Goal: Task Accomplishment & Management: Manage account settings

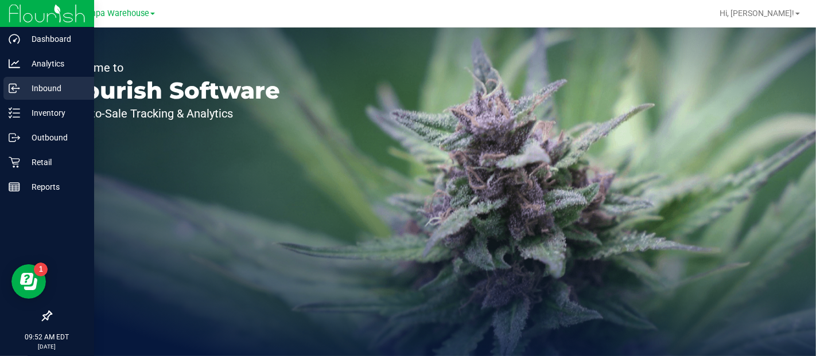
click at [46, 86] on p "Inbound" at bounding box center [54, 88] width 69 height 14
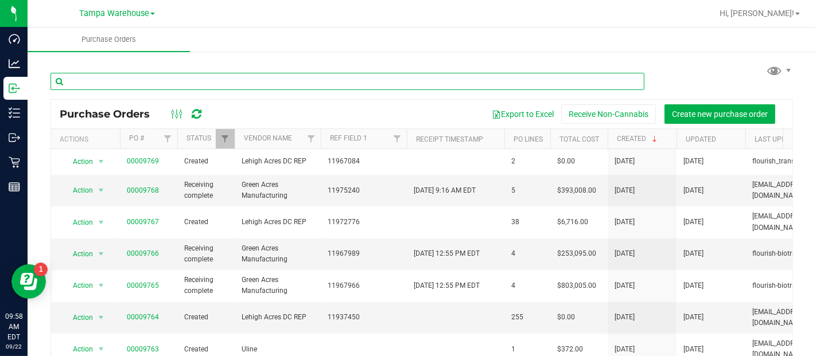
click at [119, 83] on input "text" at bounding box center [347, 81] width 594 height 17
type input "9331"
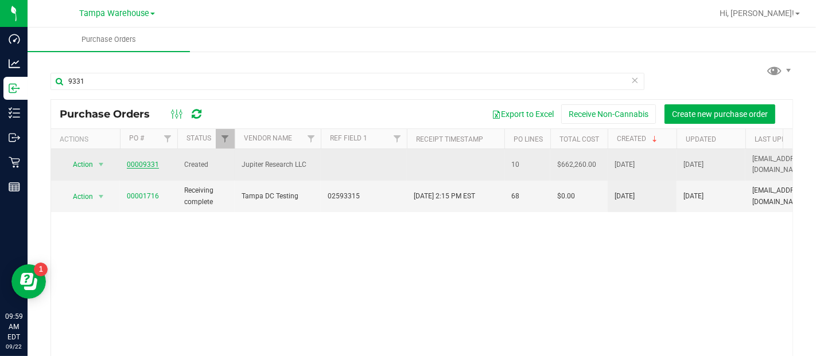
click at [137, 161] on link "00009331" at bounding box center [143, 165] width 32 height 8
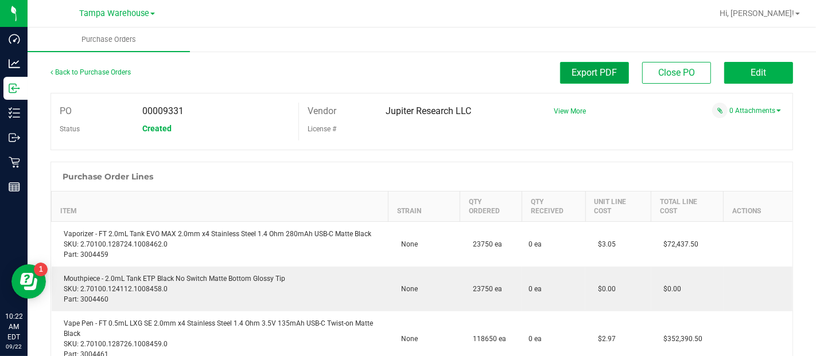
click at [594, 72] on span "Export PDF" at bounding box center [594, 72] width 45 height 11
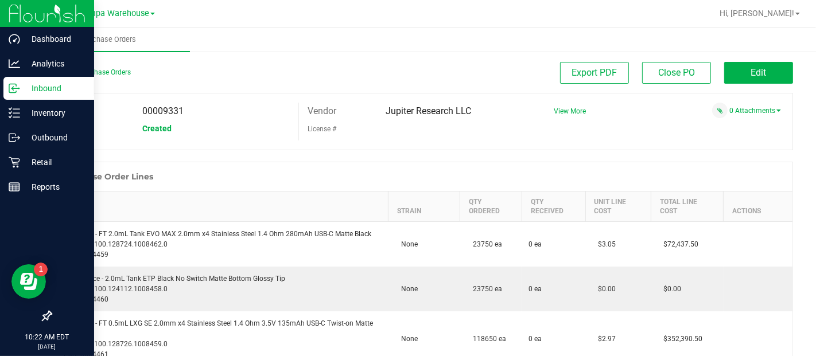
click at [52, 92] on p "Inbound" at bounding box center [54, 88] width 69 height 14
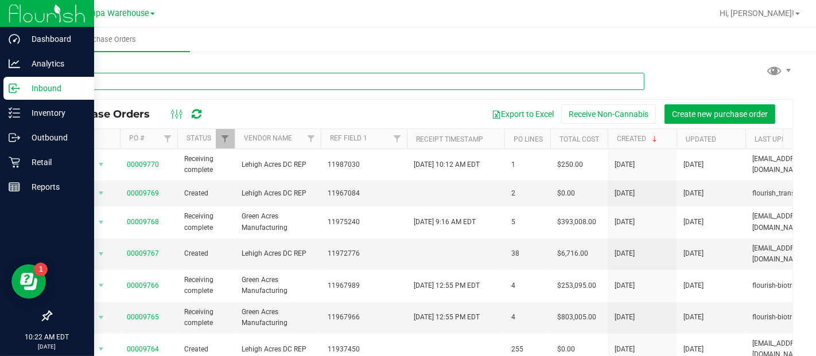
click at [177, 81] on input "text" at bounding box center [347, 81] width 594 height 17
type input "9331"
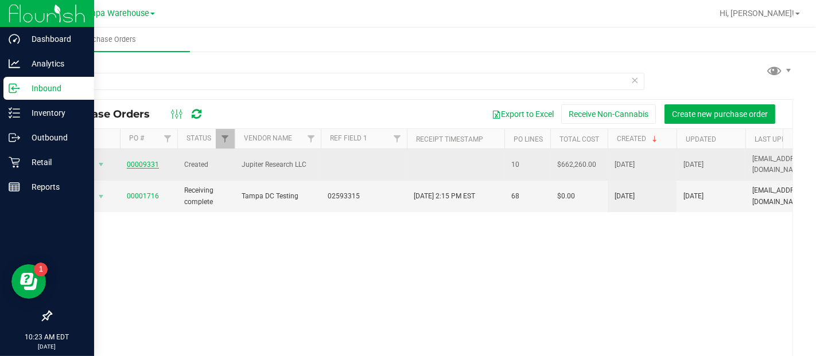
click at [149, 161] on link "00009331" at bounding box center [143, 165] width 32 height 8
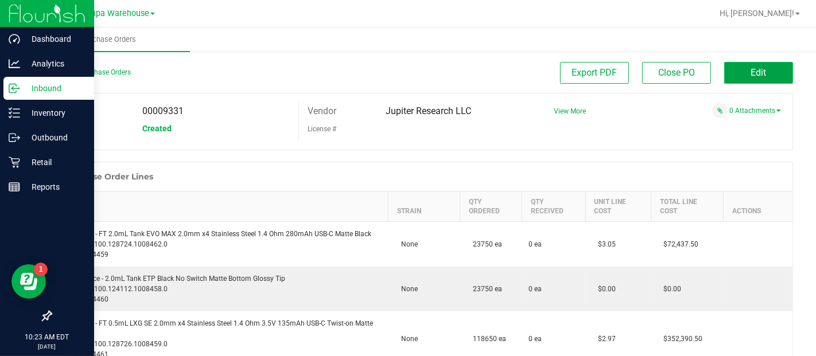
click at [733, 67] on button "Edit" at bounding box center [758, 73] width 69 height 22
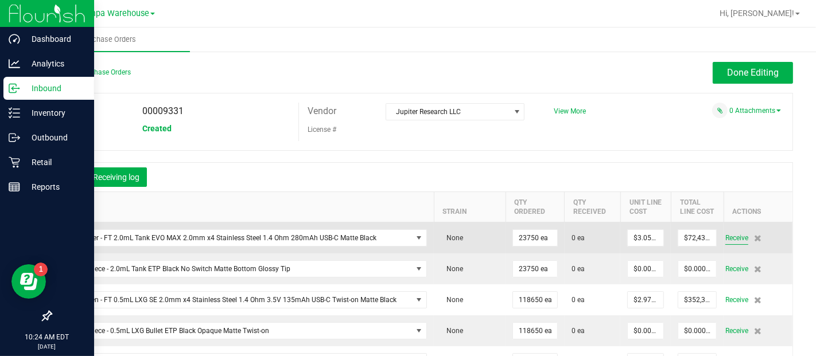
click at [726, 245] on span "Receive" at bounding box center [736, 238] width 23 height 14
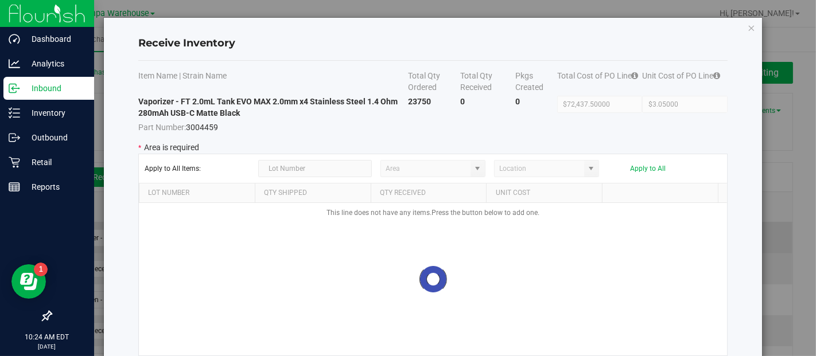
type input "State Pantry 1"
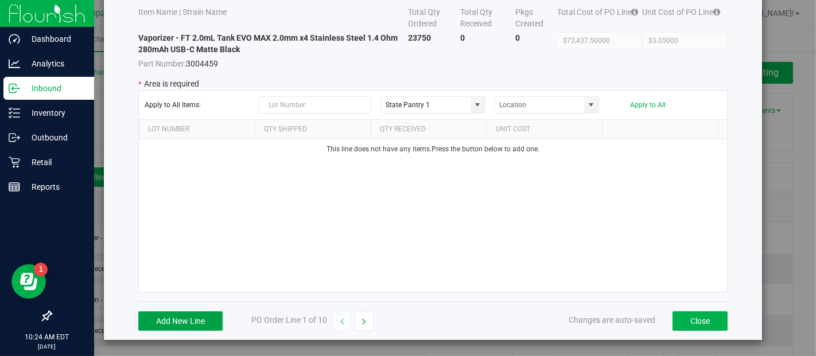
click at [180, 316] on button "Add New Line" at bounding box center [180, 321] width 84 height 20
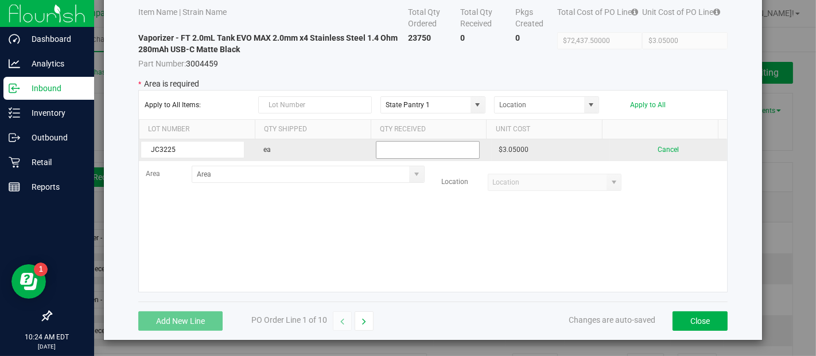
type input "JC3225"
click at [387, 149] on input "text" at bounding box center [428, 150] width 104 height 18
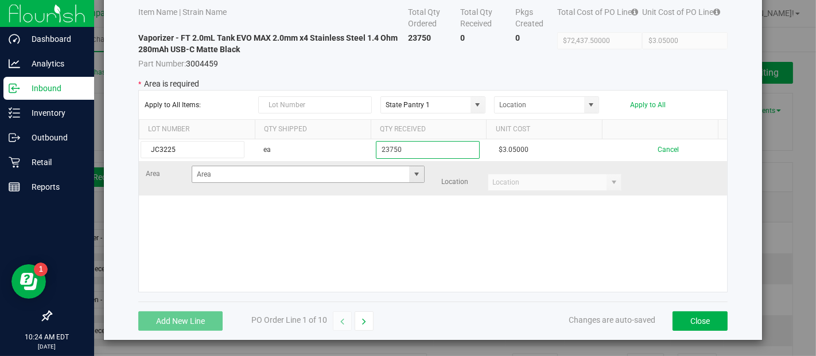
click at [412, 170] on span at bounding box center [416, 174] width 9 height 9
type input "23750"
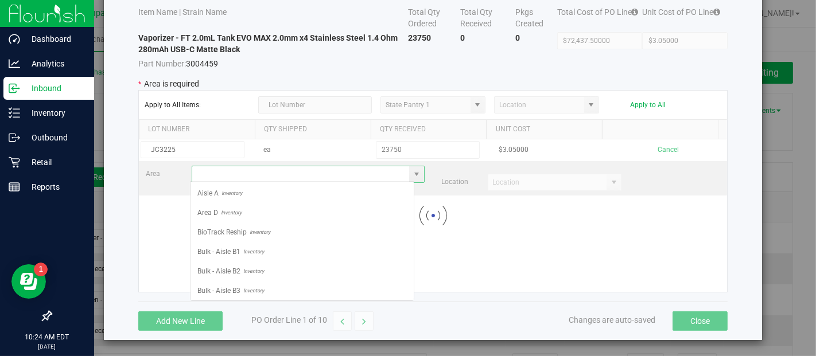
scroll to position [17, 224]
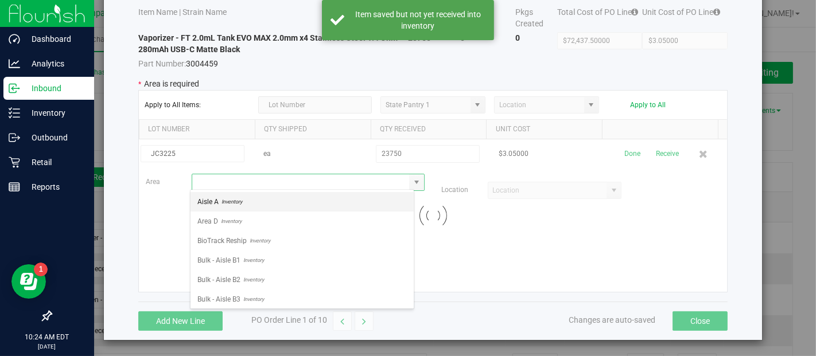
click at [321, 208] on li "Aisle A Inventory" at bounding box center [301, 202] width 223 height 20
type input "Aisle A"
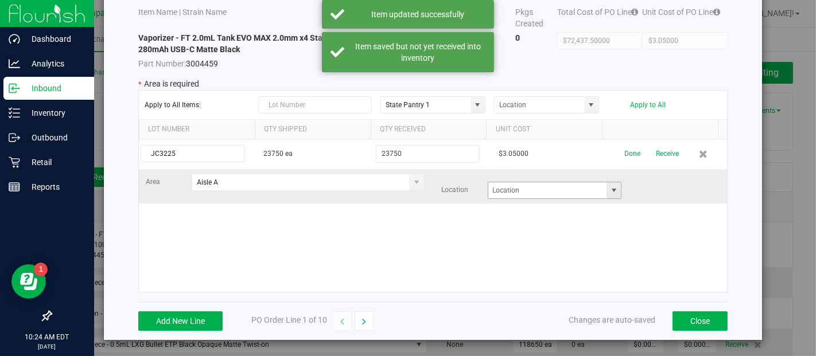
click at [609, 188] on span at bounding box center [613, 190] width 9 height 9
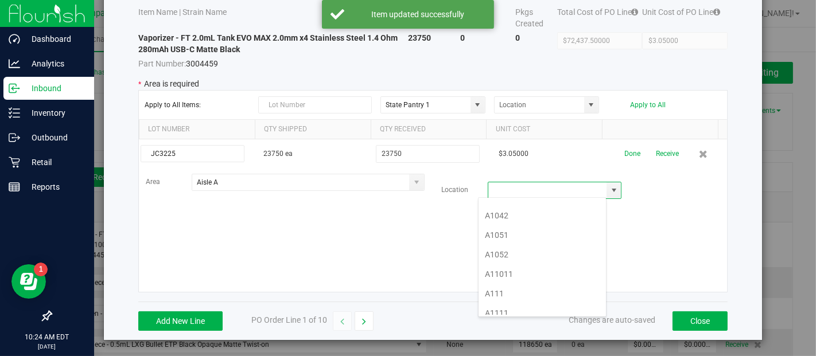
scroll to position [145, 0]
click at [515, 290] on li "A1111" at bounding box center [541, 300] width 127 height 20
type input "A1111"
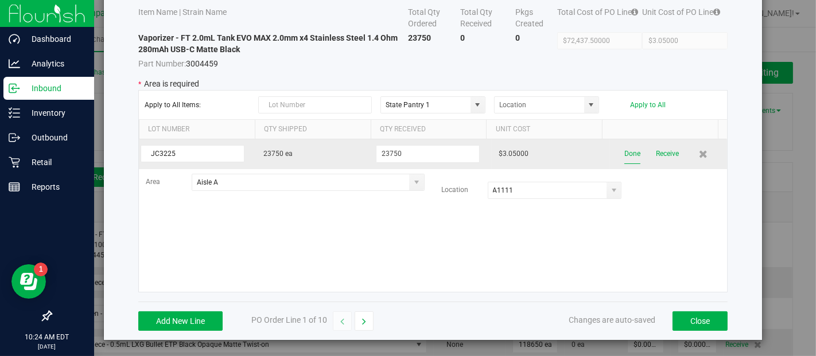
click at [624, 148] on button "Done" at bounding box center [632, 154] width 16 height 20
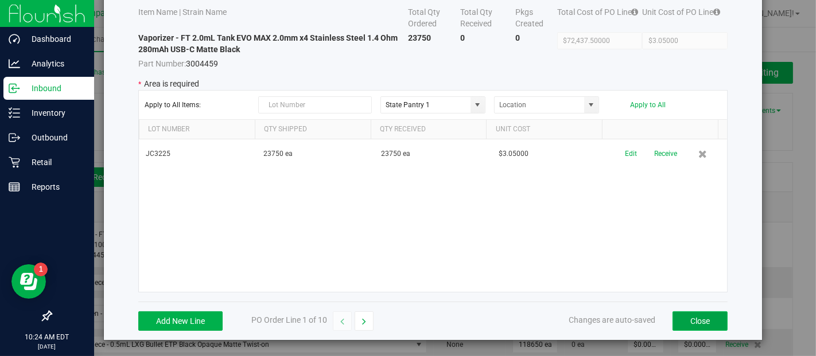
click at [675, 314] on button "Close" at bounding box center [699, 321] width 55 height 20
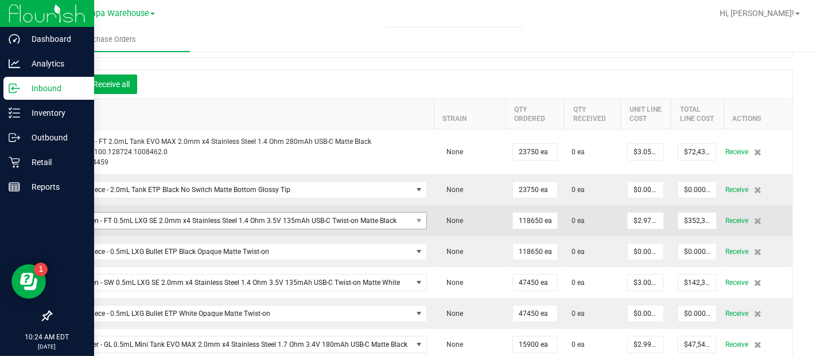
scroll to position [94, 0]
click at [725, 223] on span "Receive" at bounding box center [736, 220] width 23 height 14
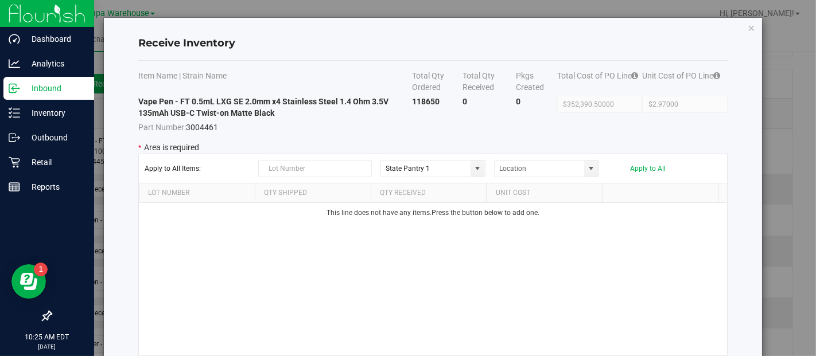
scroll to position [64, 0]
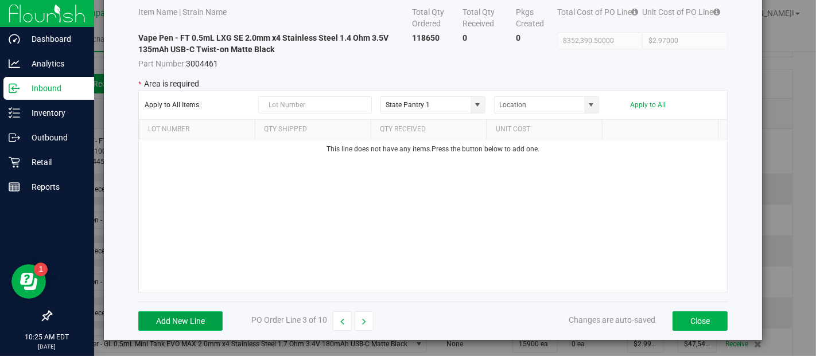
click at [192, 316] on button "Add New Line" at bounding box center [180, 321] width 84 height 20
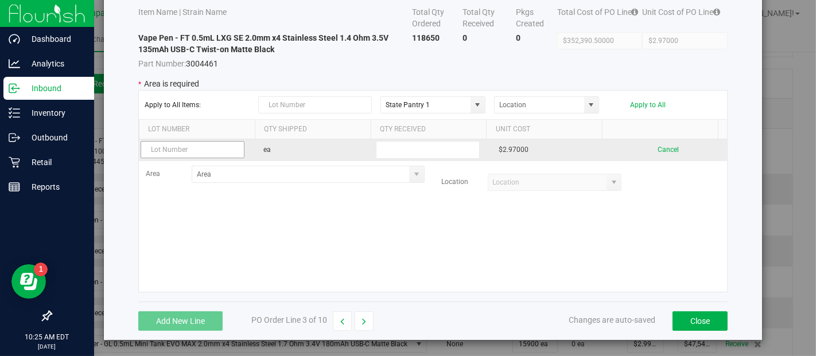
click at [182, 142] on input "text" at bounding box center [193, 149] width 104 height 17
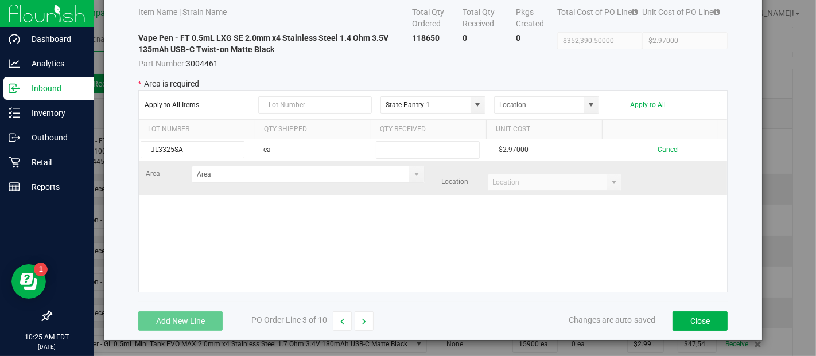
type input "JL3325SA"
click at [388, 162] on td "Area Location" at bounding box center [433, 178] width 589 height 34
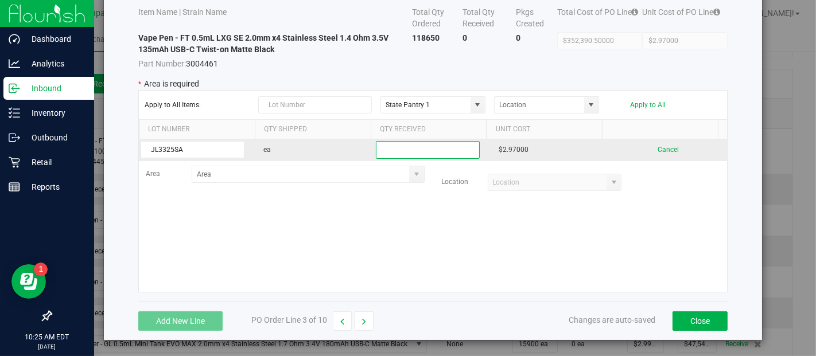
click at [391, 146] on input "text" at bounding box center [428, 150] width 104 height 18
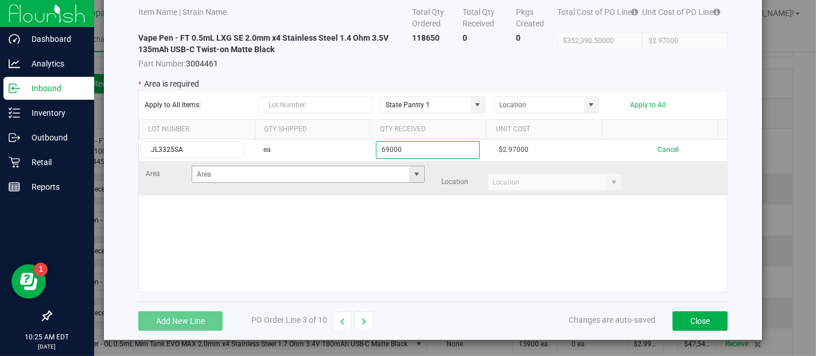
click at [412, 170] on span at bounding box center [416, 174] width 9 height 9
type input "69000"
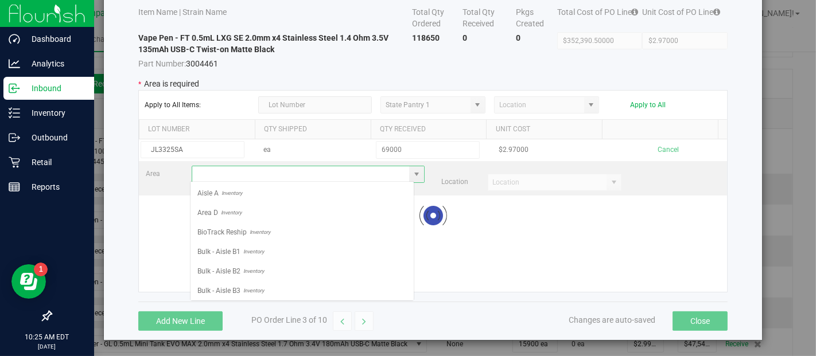
scroll to position [17, 224]
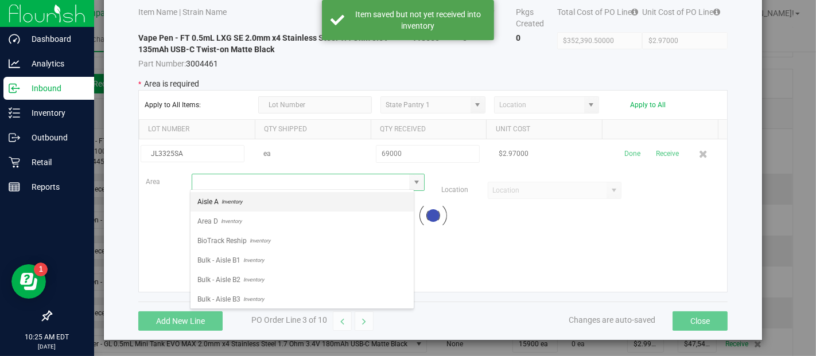
click at [275, 207] on li "Aisle A Inventory" at bounding box center [301, 202] width 223 height 20
type input "Aisle A"
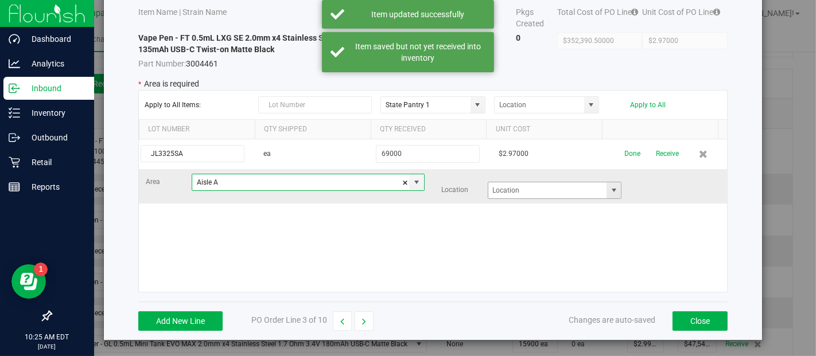
click at [609, 186] on span at bounding box center [613, 190] width 9 height 9
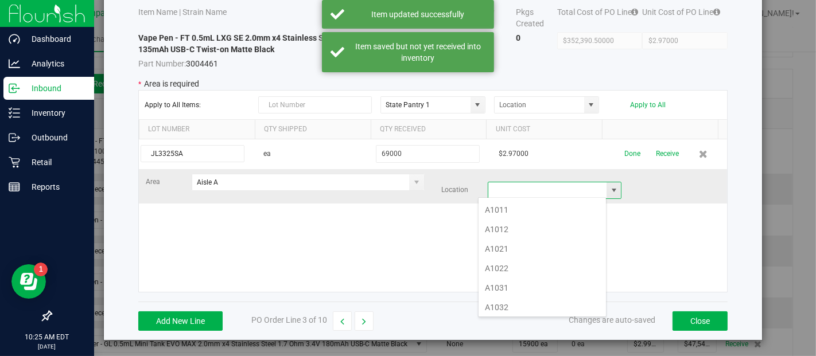
click at [595, 186] on kendo-grid-list "JL3325SA ea 69000 $2.97000 Done Receive Area Aisle A Location" at bounding box center [433, 215] width 589 height 153
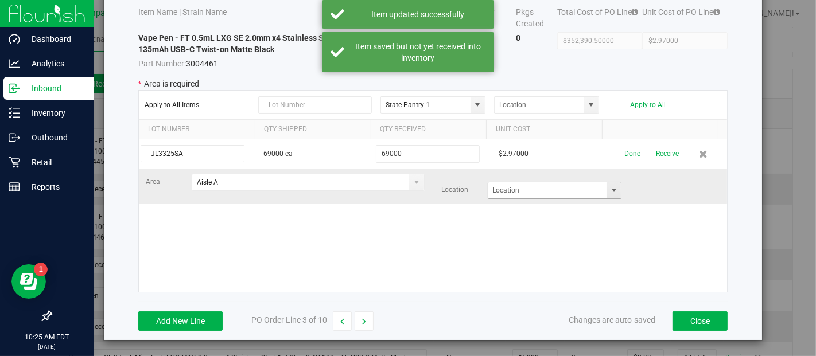
click at [609, 188] on span at bounding box center [613, 190] width 9 height 9
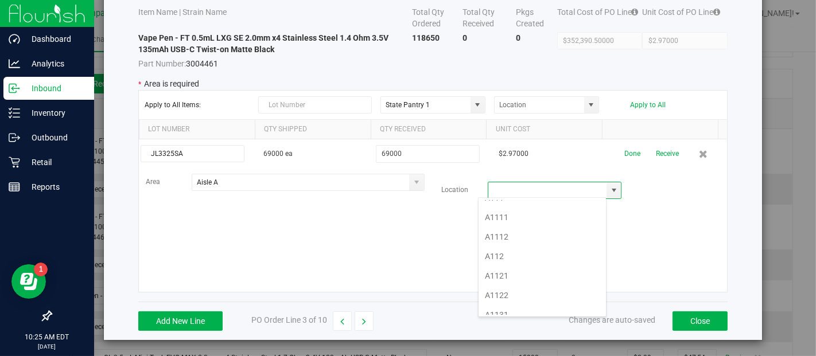
scroll to position [196, 0]
click at [511, 246] on li "A1111" at bounding box center [541, 249] width 127 height 20
type input "A1111"
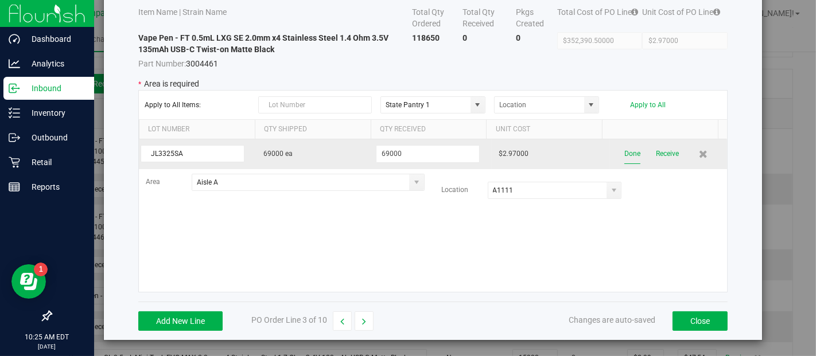
click at [624, 156] on button "Done" at bounding box center [632, 154] width 16 height 20
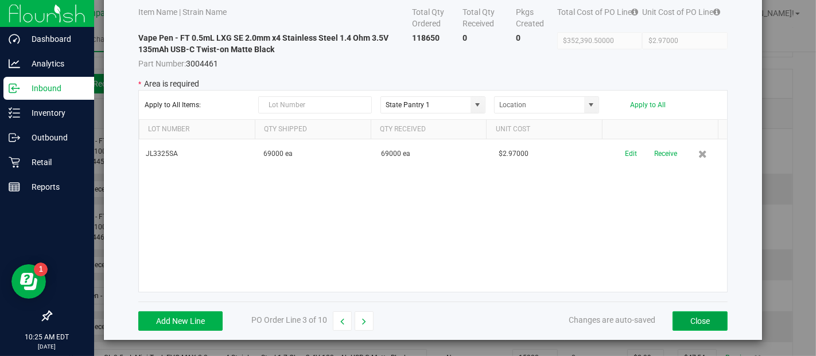
click at [691, 322] on button "Close" at bounding box center [699, 321] width 55 height 20
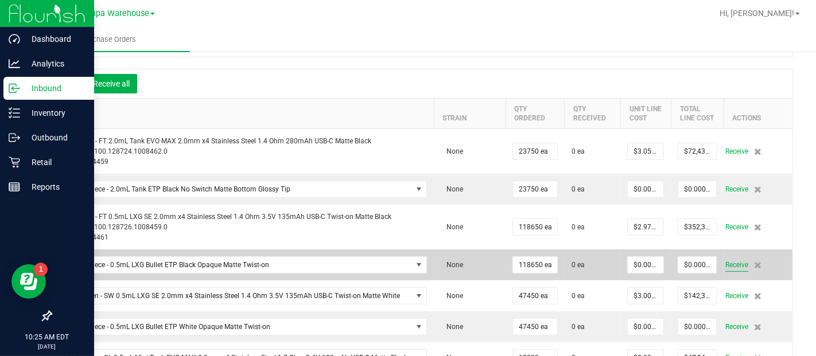
click at [725, 272] on span "Receive" at bounding box center [736, 265] width 23 height 14
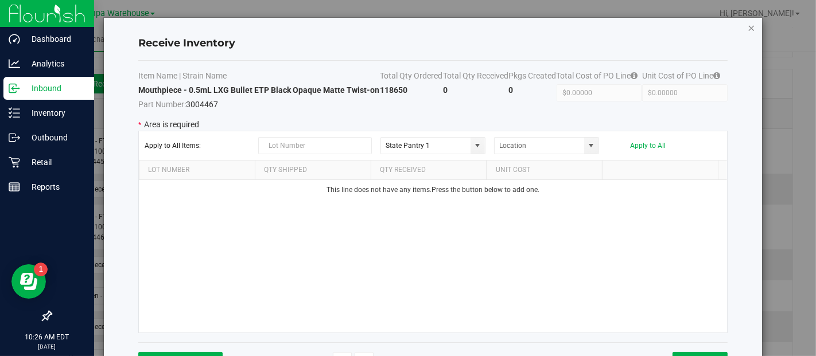
click at [747, 28] on icon "Close modal" at bounding box center [751, 28] width 8 height 14
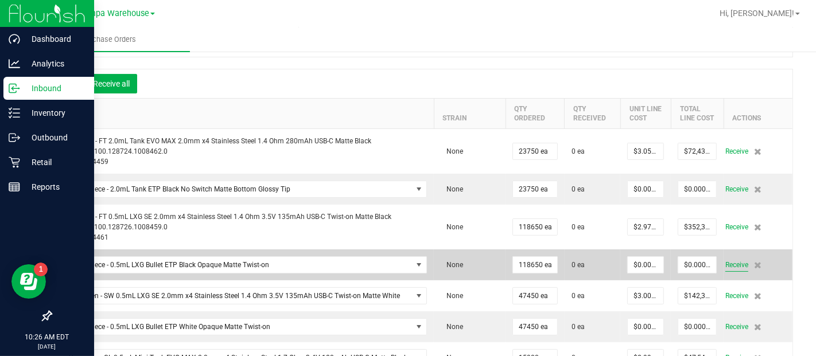
click at [729, 268] on span "Receive" at bounding box center [736, 265] width 23 height 14
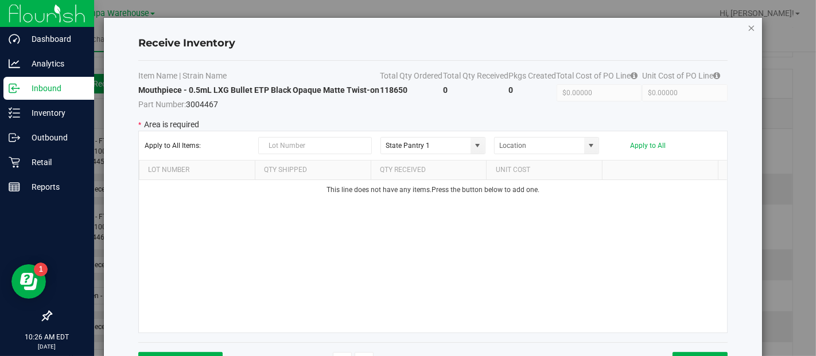
click at [747, 25] on icon "Close modal" at bounding box center [751, 28] width 8 height 14
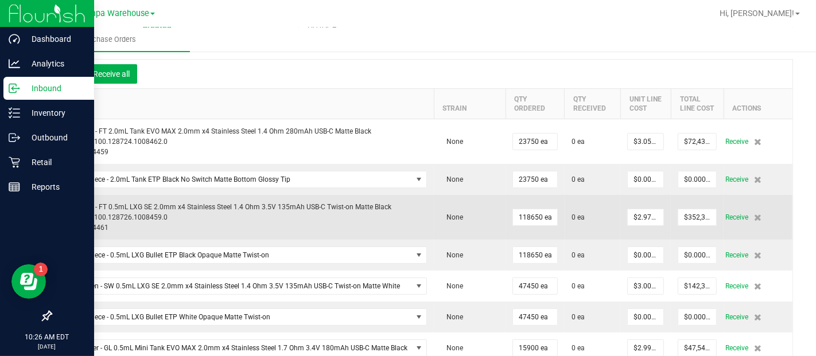
scroll to position [104, 0]
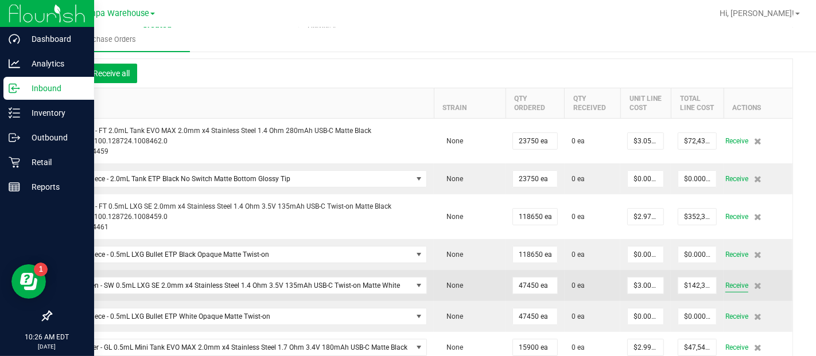
click at [729, 290] on span "Receive" at bounding box center [736, 286] width 23 height 14
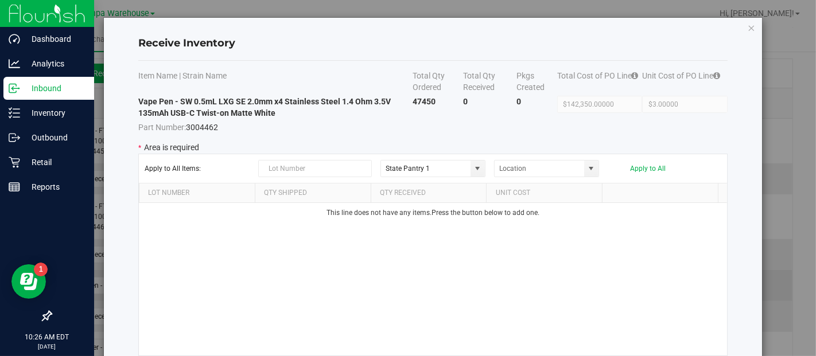
scroll to position [64, 0]
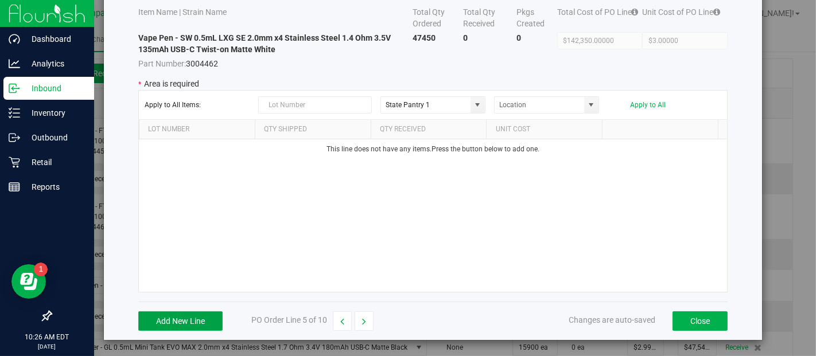
click at [196, 314] on button "Add New Line" at bounding box center [180, 321] width 84 height 20
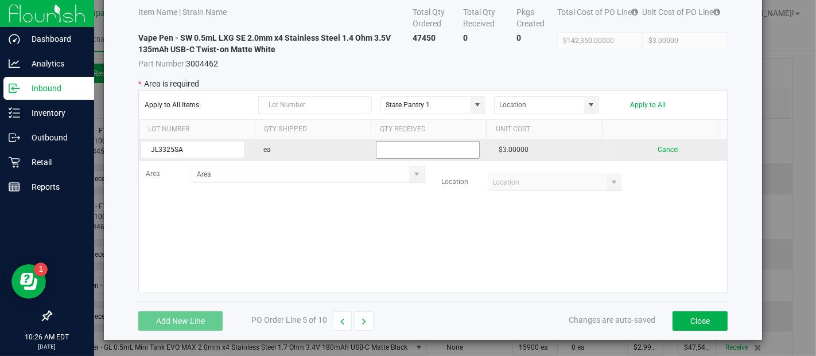
type input "JL3325SA"
click at [400, 153] on input "text" at bounding box center [428, 150] width 104 height 18
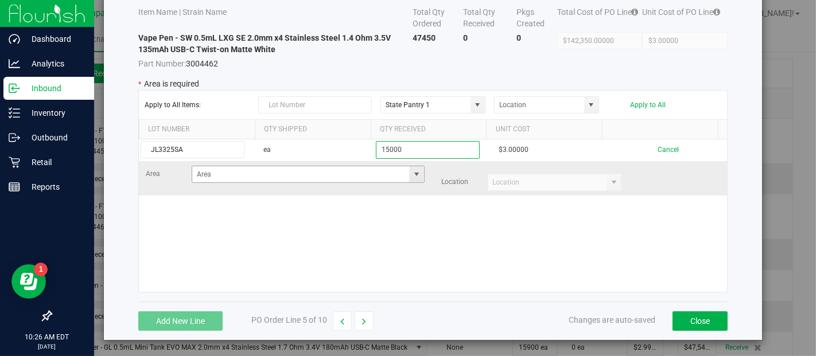
click at [412, 170] on span at bounding box center [416, 174] width 9 height 9
type input "15000"
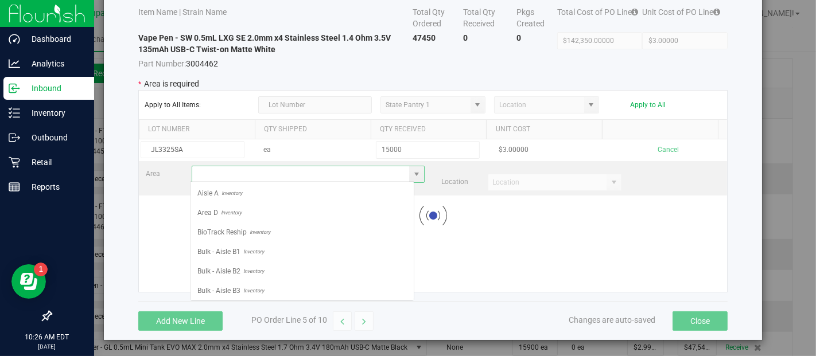
scroll to position [17, 224]
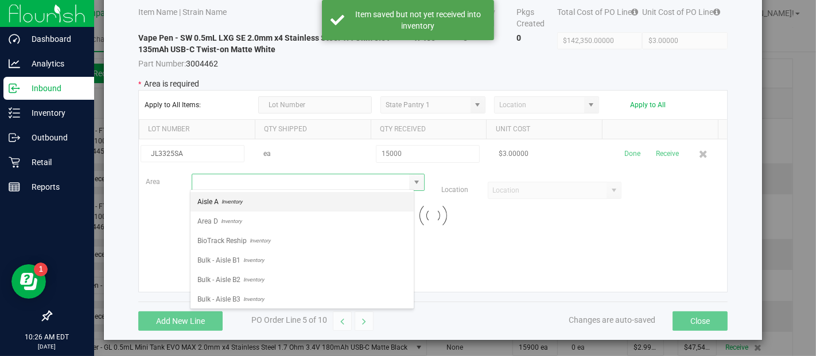
click at [219, 206] on span "Inventory" at bounding box center [231, 201] width 24 height 17
type input "Aisle A"
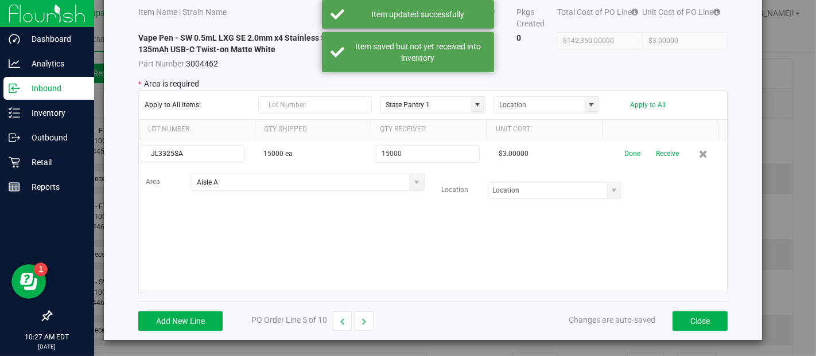
click at [609, 190] on span at bounding box center [613, 190] width 9 height 9
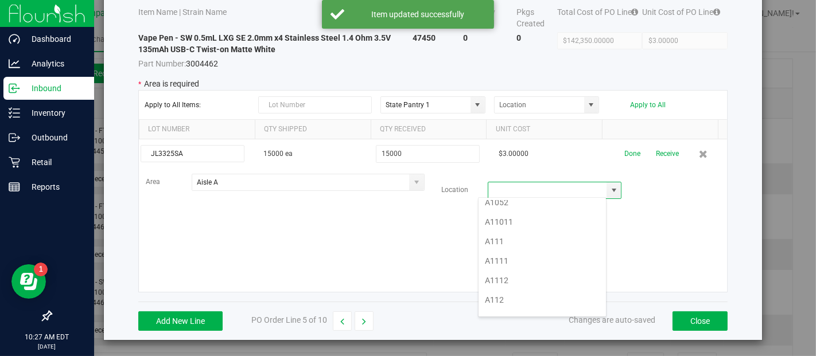
scroll to position [187, 0]
click at [542, 258] on li "A1111" at bounding box center [541, 257] width 127 height 20
type input "A1111"
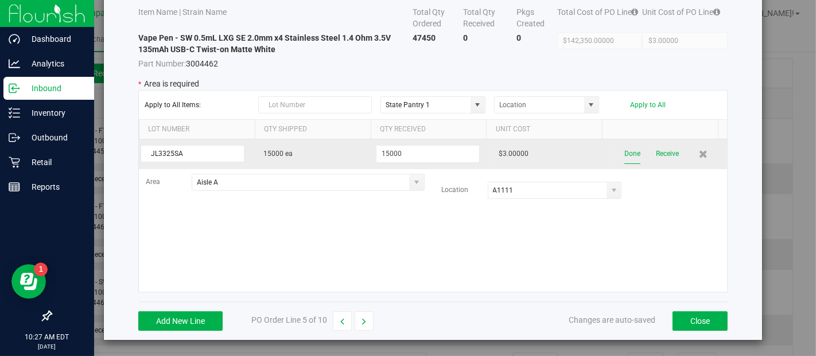
click at [624, 151] on button "Done" at bounding box center [632, 154] width 16 height 20
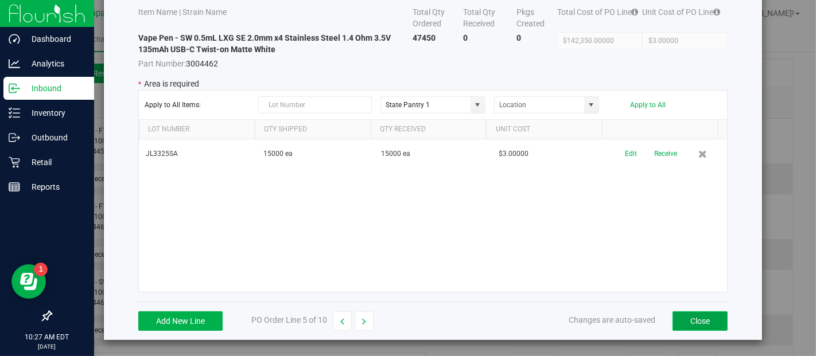
click at [695, 311] on button "Close" at bounding box center [699, 321] width 55 height 20
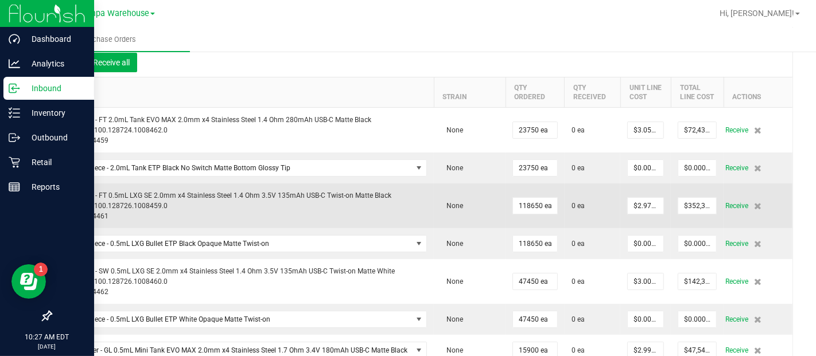
scroll to position [115, 0]
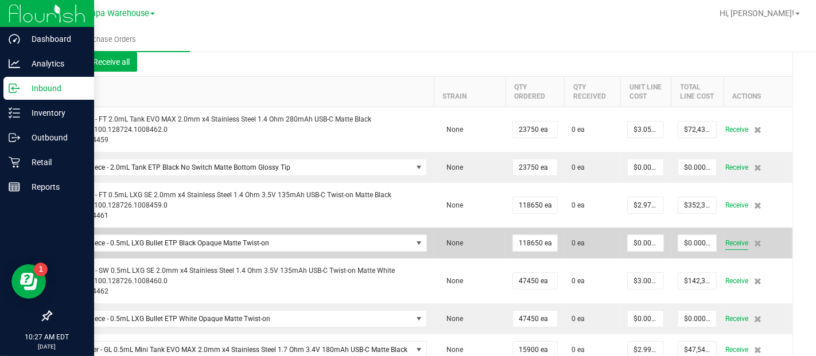
click at [733, 249] on span "Receive" at bounding box center [736, 243] width 23 height 14
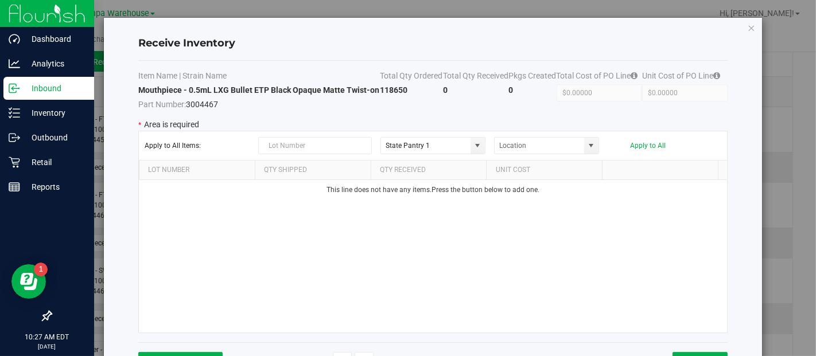
scroll to position [64, 0]
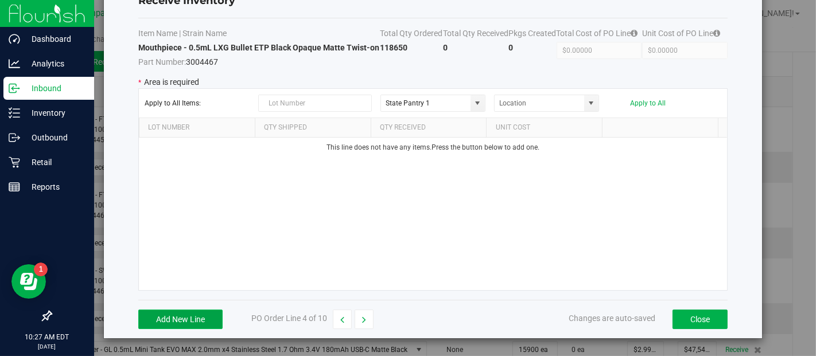
click at [189, 317] on button "Add New Line" at bounding box center [180, 320] width 84 height 20
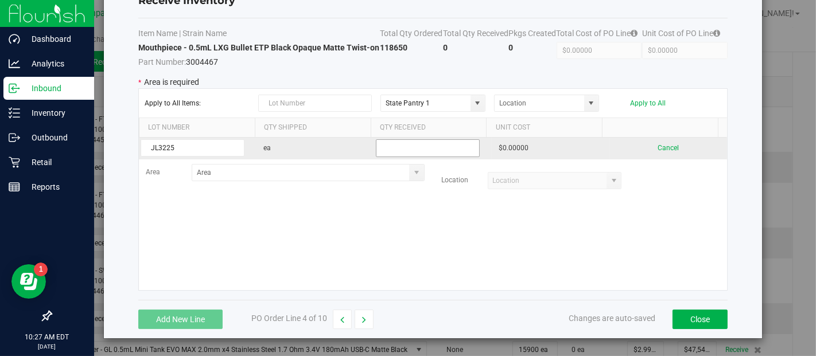
type input "JL3225"
click at [425, 150] on input "text" at bounding box center [428, 148] width 104 height 18
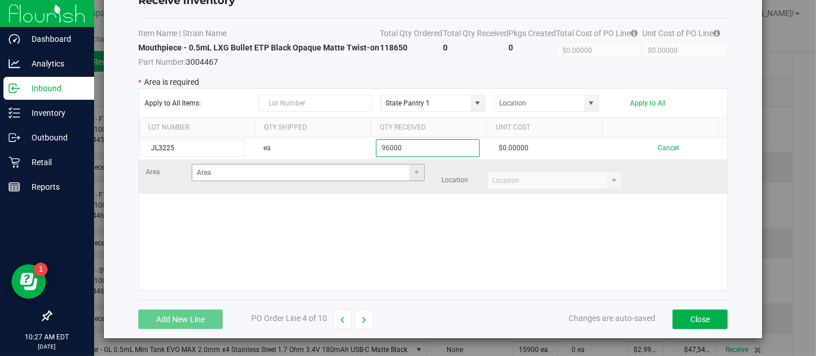
click at [409, 168] on span at bounding box center [416, 173] width 14 height 16
type input "96000"
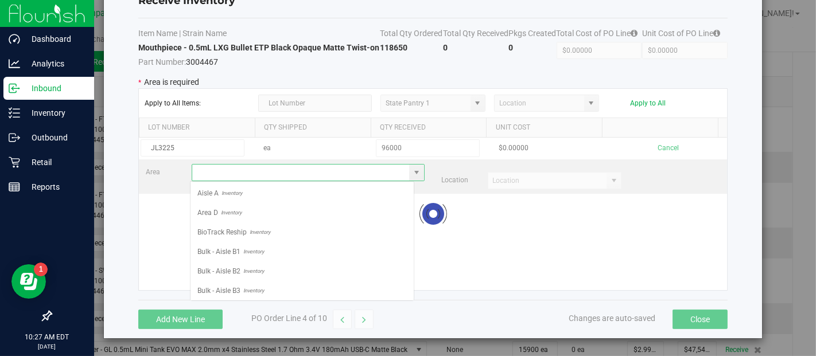
scroll to position [17, 224]
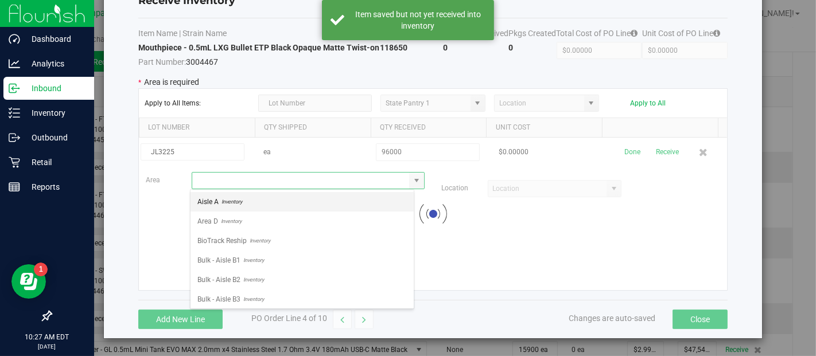
click at [266, 199] on li "Aisle A Inventory" at bounding box center [301, 202] width 223 height 20
type input "Aisle A"
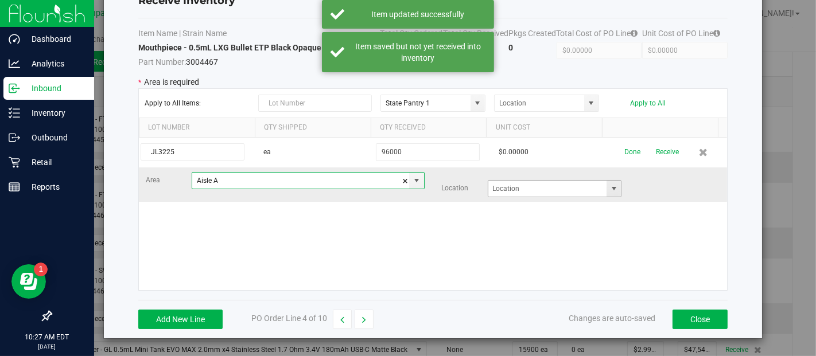
click at [601, 188] on kendo-grid-list "JL3225 ea 96000 $0.00000 Done Receive Area Aisle A Location" at bounding box center [433, 214] width 589 height 153
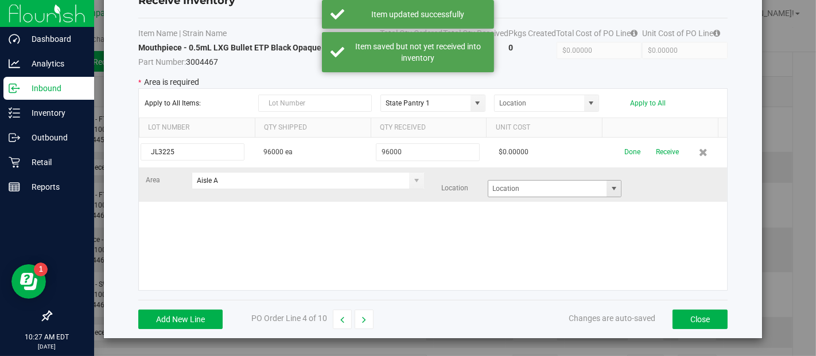
click at [609, 192] on span at bounding box center [613, 188] width 9 height 9
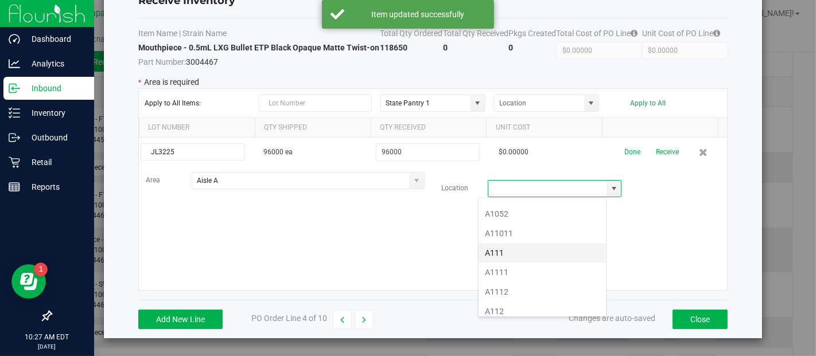
scroll to position [172, 0]
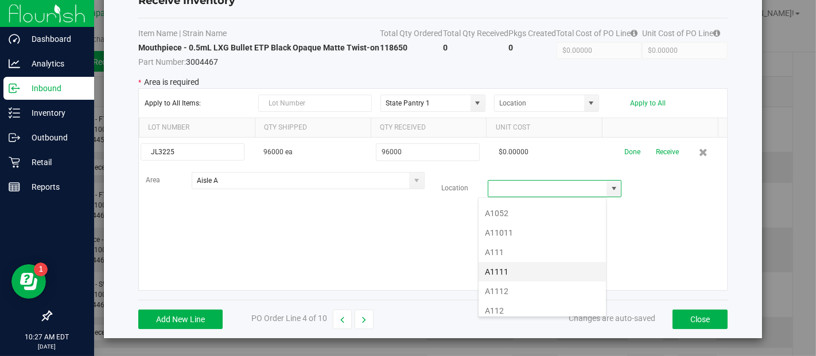
click at [518, 266] on li "A1111" at bounding box center [541, 272] width 127 height 20
type input "A1111"
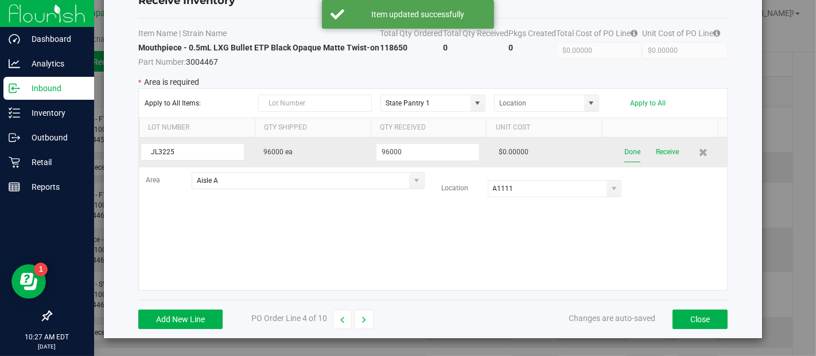
click at [624, 153] on button "Done" at bounding box center [632, 152] width 16 height 20
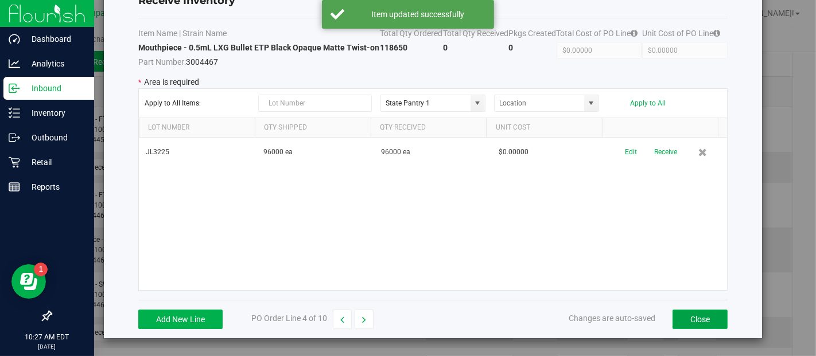
click at [680, 318] on button "Close" at bounding box center [699, 320] width 55 height 20
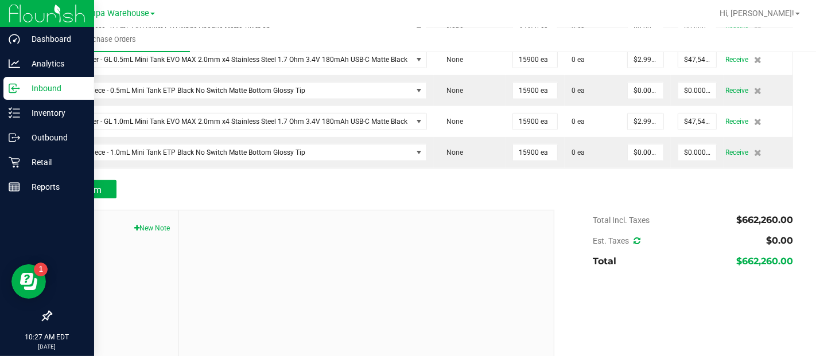
scroll to position [446, 0]
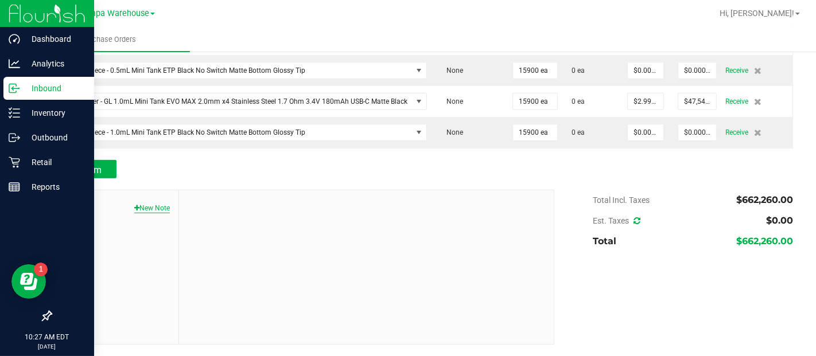
click at [154, 207] on button "New Note" at bounding box center [152, 208] width 36 height 10
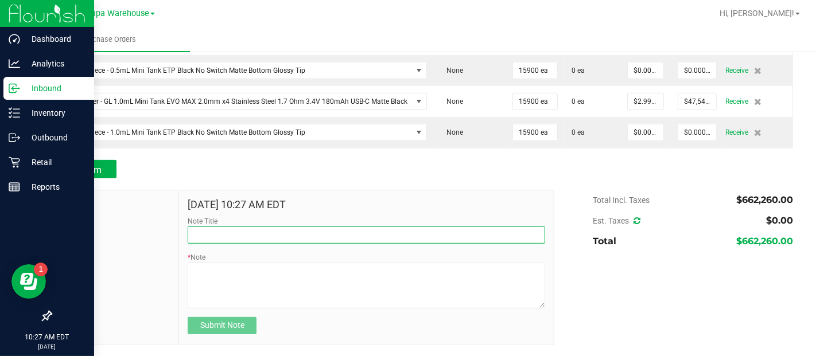
click at [220, 235] on input "Note Title" at bounding box center [366, 235] width 357 height 17
click at [372, 233] on input "Note Title" at bounding box center [366, 235] width 357 height 17
type input "RECEIVED # 3004459"
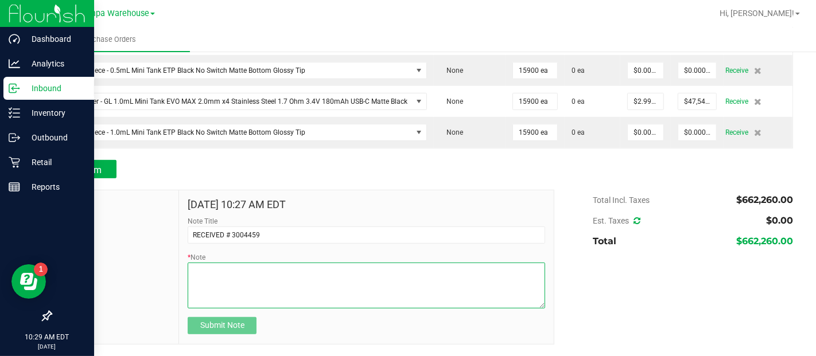
click at [337, 275] on textarea "* Note" at bounding box center [366, 286] width 357 height 46
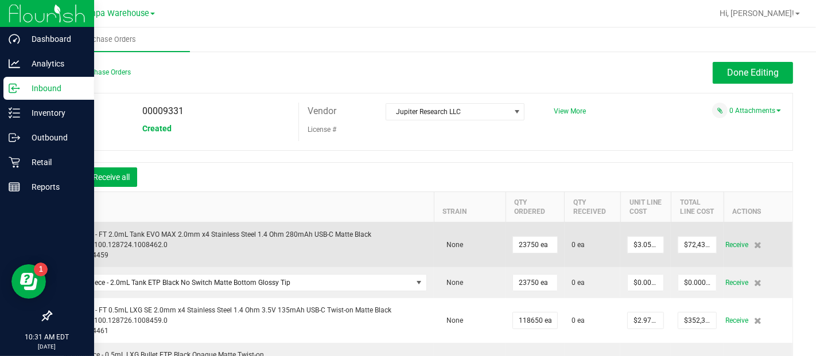
scroll to position [56, 0]
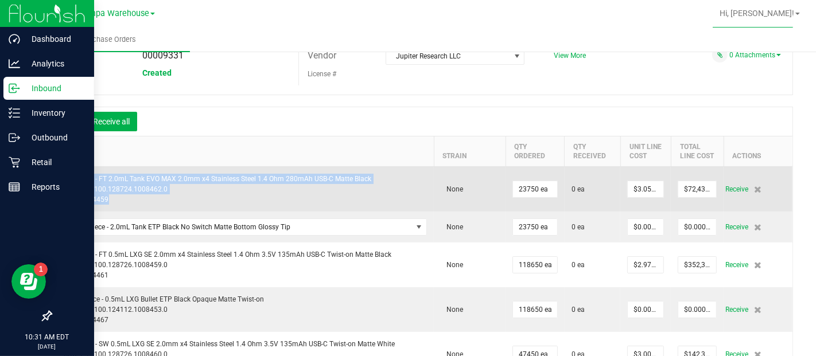
drag, startPoint x: 114, startPoint y: 212, endPoint x: 63, endPoint y: 184, distance: 57.5
click at [63, 184] on div "Vaporizer - FT 2.0mL Tank EVO MAX 2.0mm x4 Stainless Steel 1.4 Ohm 280mAh USB-C…" at bounding box center [243, 189] width 369 height 31
copy div "Vaporizer - FT 2.0mL Tank EVO MAX 2.0mm x4 Stainless Steel 1.4 Ohm 280mAh USB-C…"
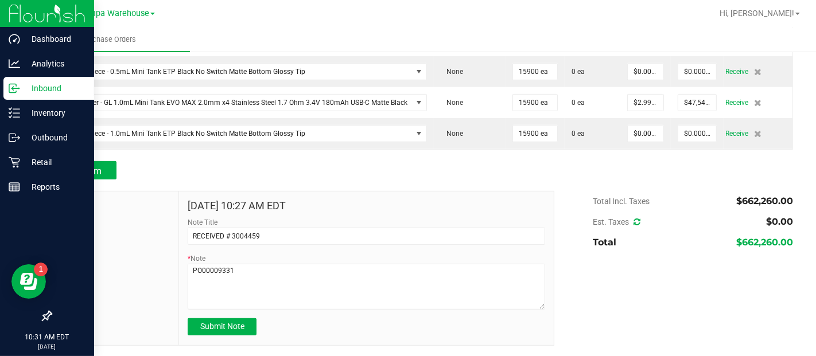
scroll to position [446, 0]
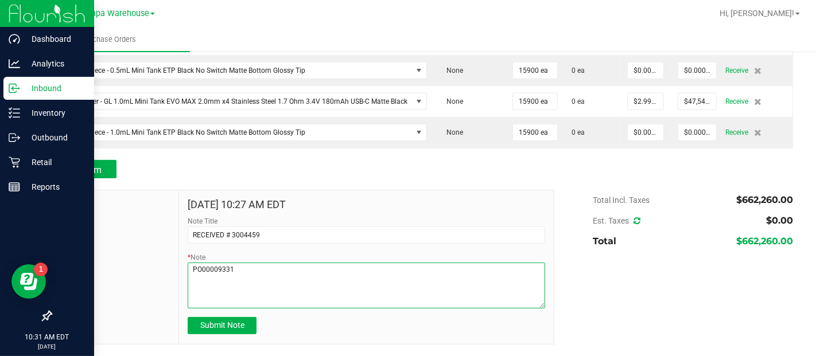
click at [274, 280] on textarea "* Note" at bounding box center [366, 286] width 357 height 46
paste textarea "Vaporizer - FT 2.0mL Tank EVO MAX 2.0mm x4 Stainless Steel 1.4 Ohm 280mAh USB-C…"
type textarea "PO00009331 Vaporizer - FT 2.0mL Tank EVO MAX 2.0mm x4 Stainless Steel 1.4 Ohm 2…"
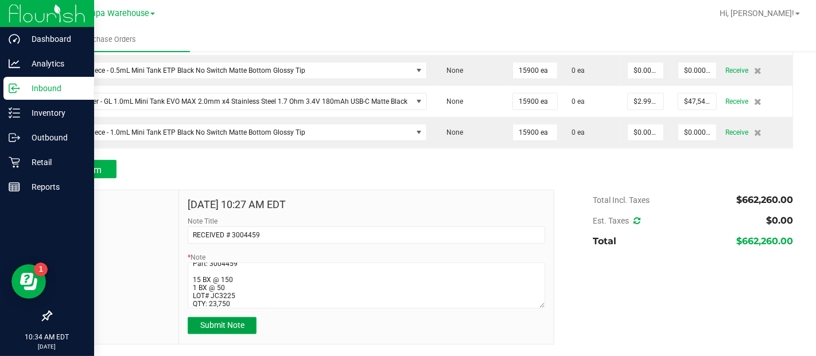
click at [225, 321] on span "Submit Note" at bounding box center [222, 325] width 44 height 9
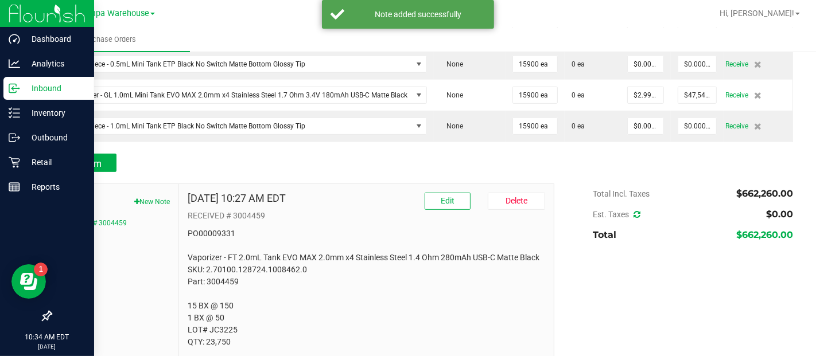
scroll to position [477, 0]
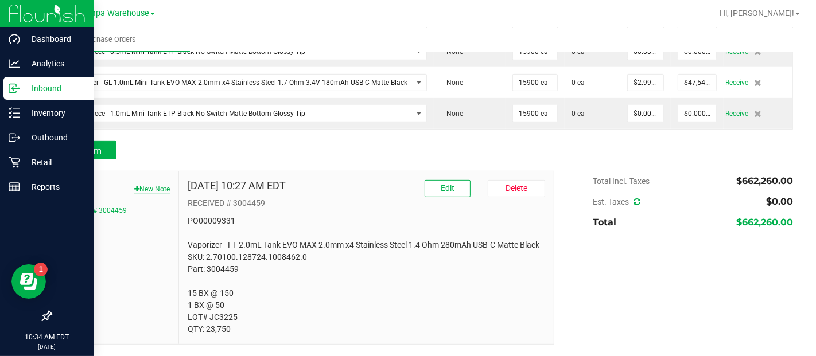
click at [157, 184] on button "New Note" at bounding box center [152, 189] width 36 height 10
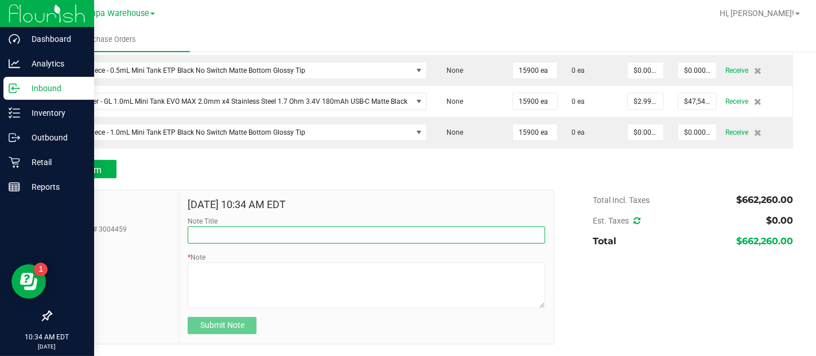
click at [224, 237] on input "Note Title" at bounding box center [366, 235] width 357 height 17
type input "3"
type input "RECEIVED #3004461"
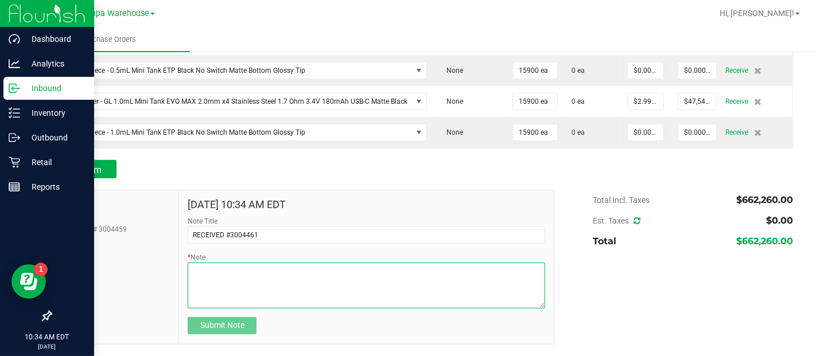
click at [219, 272] on textarea "* Note" at bounding box center [366, 286] width 357 height 46
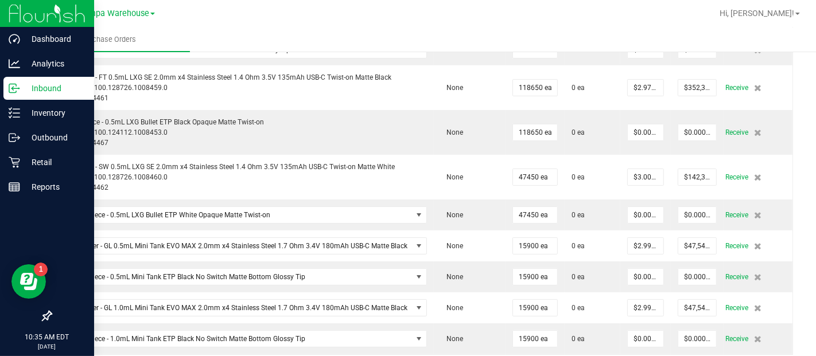
scroll to position [213, 0]
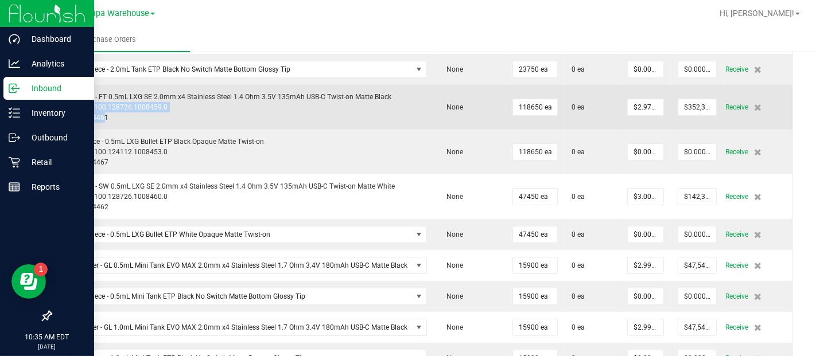
drag, startPoint x: 104, startPoint y: 125, endPoint x: 79, endPoint y: 117, distance: 27.0
click at [79, 117] on div "Vape Pen - FT 0.5mL LXG SE 2.0mm x4 Stainless Steel 1.4 Ohm 3.5V 135mAh USB-C T…" at bounding box center [243, 107] width 369 height 31
click at [116, 123] on div "Vape Pen - FT 0.5mL LXG SE 2.0mm x4 Stainless Steel 1.4 Ohm 3.5V 135mAh USB-C T…" at bounding box center [243, 107] width 369 height 31
drag, startPoint x: 108, startPoint y: 124, endPoint x: 62, endPoint y: 106, distance: 49.4
click at [62, 106] on div "Vape Pen - FT 0.5mL LXG SE 2.0mm x4 Stainless Steel 1.4 Ohm 3.5V 135mAh USB-C T…" at bounding box center [243, 107] width 369 height 31
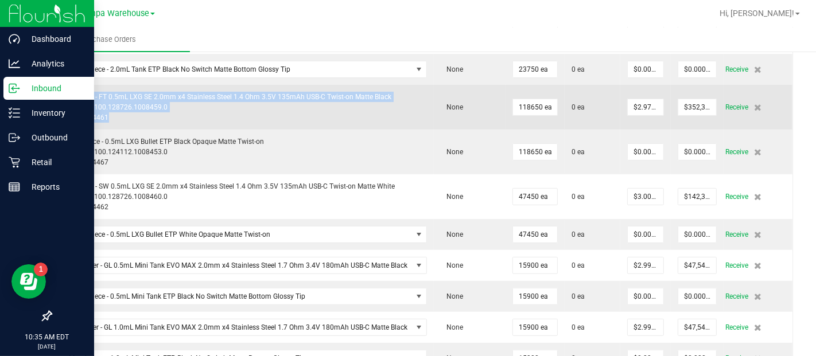
copy div "Vape Pen - FT 0.5mL LXG SE 2.0mm x4 Stainless Steel 1.4 Ohm 3.5V 135mAh USB-C T…"
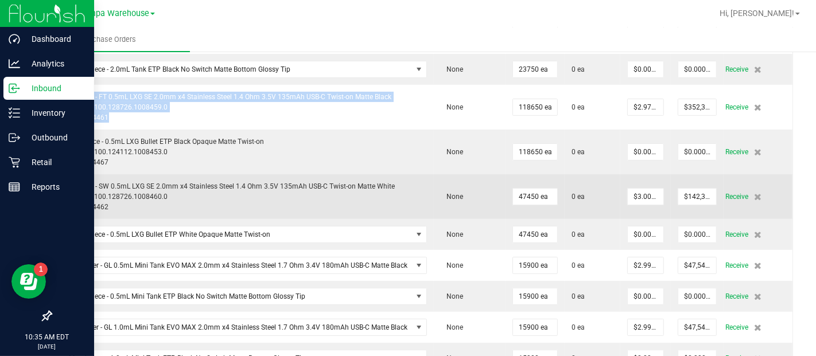
scroll to position [446, 0]
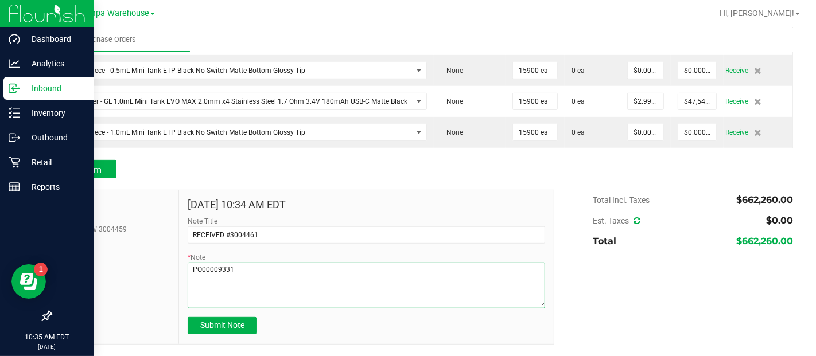
click at [197, 286] on textarea "* Note" at bounding box center [366, 286] width 357 height 46
paste textarea "Vape Pen - FT 0.5mL LXG SE 2.0mm x4 Stainless Steel 1.4 Ohm 3.5V 135mAh USB-C T…"
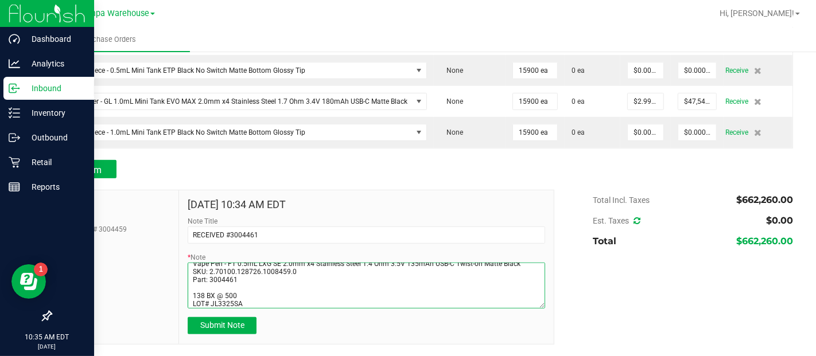
scroll to position [30, 0]
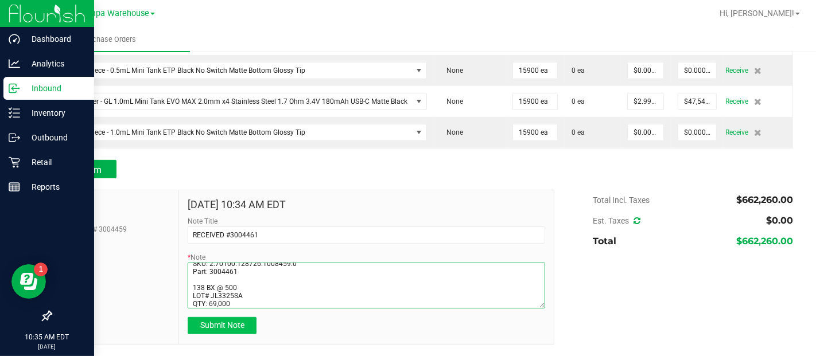
type textarea "PO00009331 Vape Pen - FT 0.5mL LXG SE 2.0mm x4 Stainless Steel 1.4 Ohm 3.5V 135…"
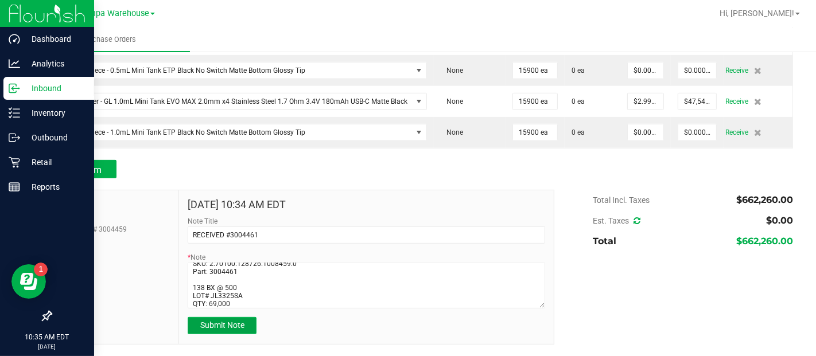
click at [203, 322] on span "Submit Note" at bounding box center [222, 325] width 44 height 9
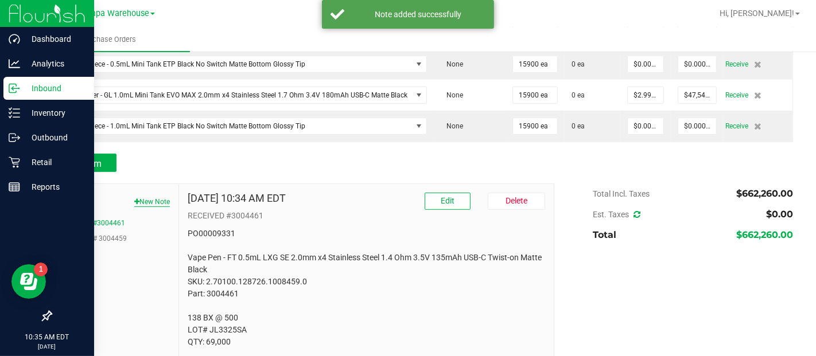
click at [151, 207] on button "New Note" at bounding box center [152, 202] width 36 height 10
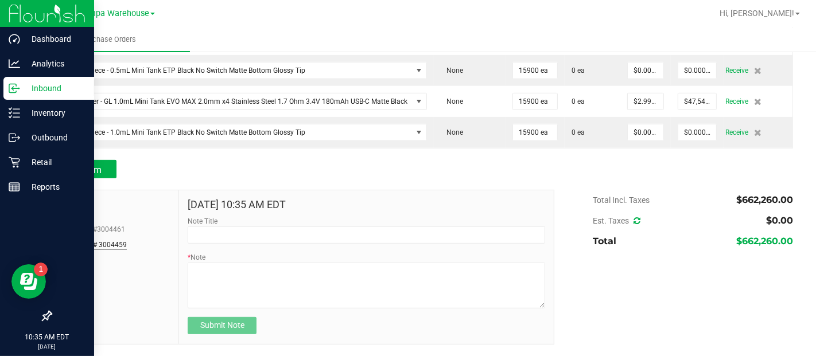
click at [108, 243] on button "RECEIVED # 3004459" at bounding box center [93, 245] width 67 height 10
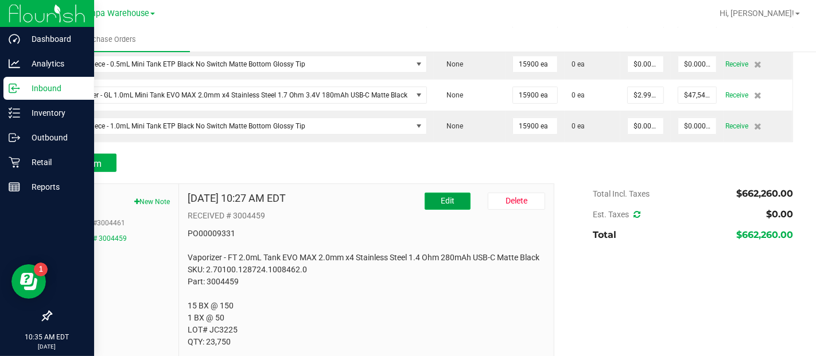
click at [441, 205] on span "Edit" at bounding box center [448, 200] width 14 height 9
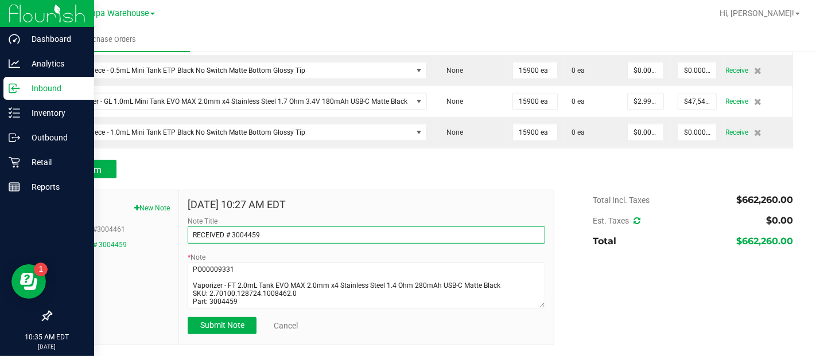
click at [231, 238] on input "RECEIVED # 3004459" at bounding box center [366, 235] width 357 height 17
type input "RECEIVED #3004459"
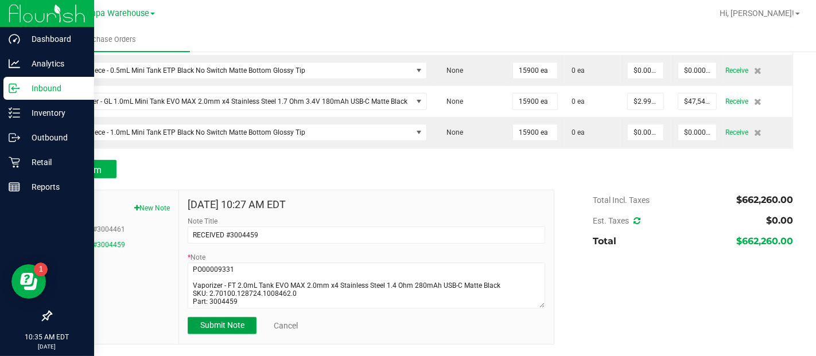
click at [227, 325] on span "Submit Note" at bounding box center [222, 325] width 44 height 9
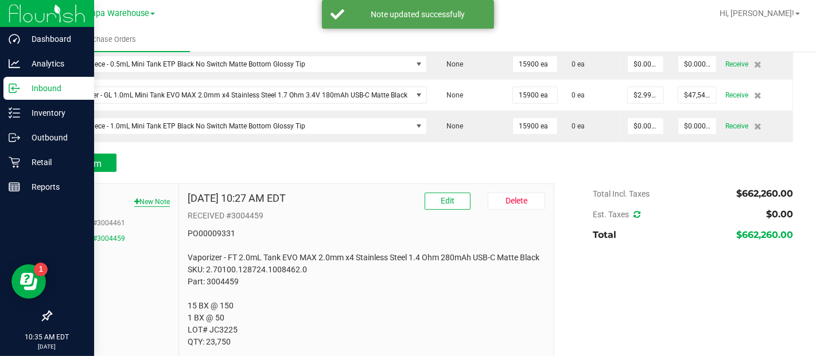
click at [155, 207] on button "New Note" at bounding box center [152, 202] width 36 height 10
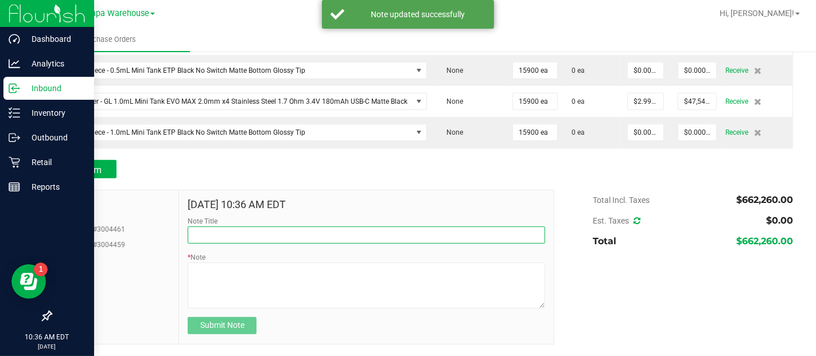
click at [217, 242] on input "Note Title" at bounding box center [366, 235] width 357 height 17
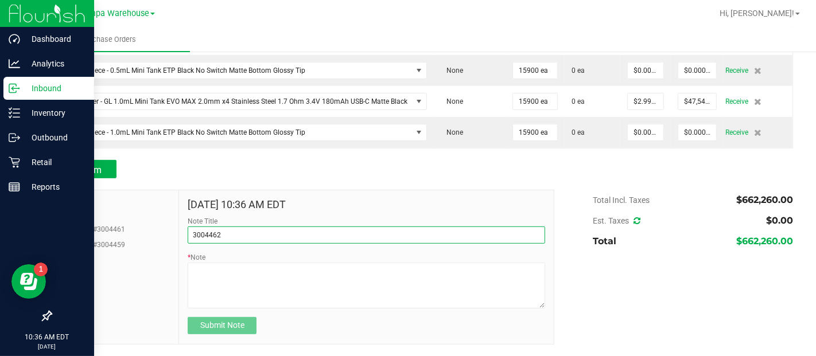
click at [189, 235] on input "3004462" at bounding box center [366, 235] width 357 height 17
type input "RECEIVED #3004462"
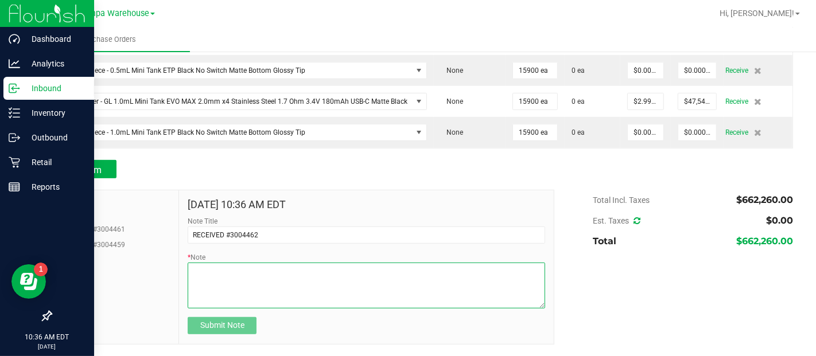
click at [205, 277] on textarea "* Note" at bounding box center [366, 286] width 357 height 46
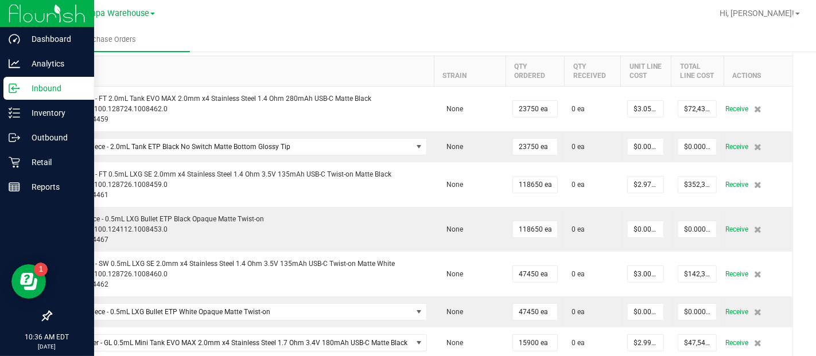
scroll to position [136, 0]
click at [237, 290] on div "Vape Pen - SW 0.5mL LXG SE 2.0mm x4 Stainless Steel 1.4 Ohm 3.5V 135mAh USB-C T…" at bounding box center [243, 274] width 369 height 31
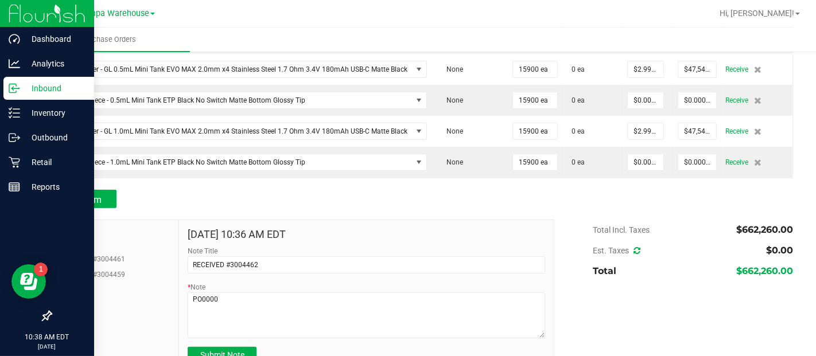
scroll to position [410, 0]
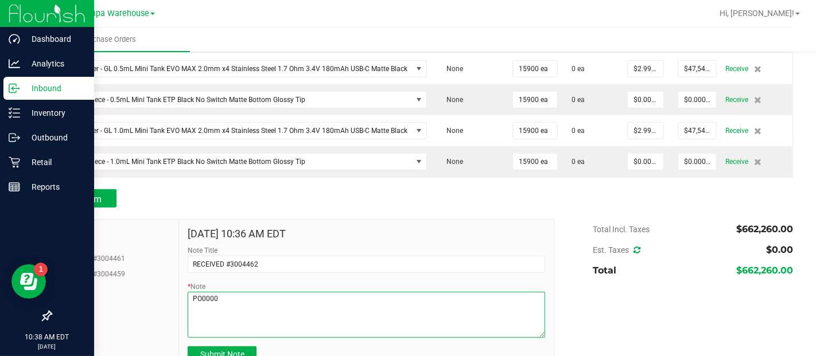
click at [259, 302] on textarea "* Note" at bounding box center [366, 315] width 357 height 46
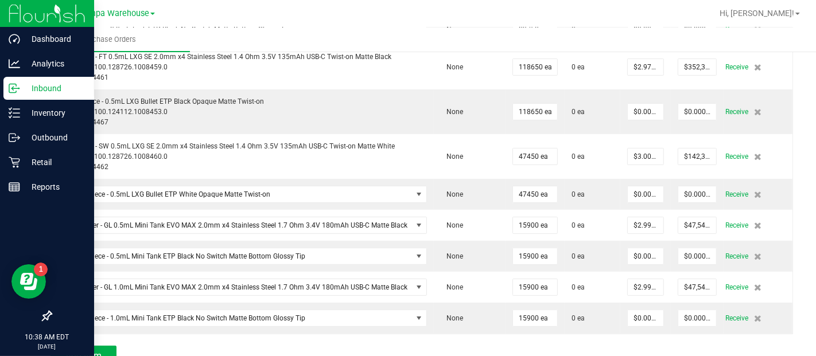
scroll to position [253, 0]
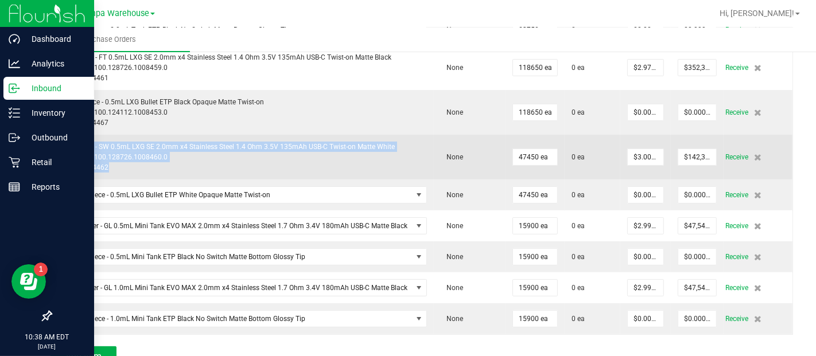
drag, startPoint x: 111, startPoint y: 176, endPoint x: 63, endPoint y: 151, distance: 53.6
click at [63, 151] on div "Vape Pen - SW 0.5mL LXG SE 2.0mm x4 Stainless Steel 1.4 Ohm 3.5V 135mAh USB-C T…" at bounding box center [243, 157] width 369 height 31
copy div "Vape Pen - SW 0.5mL LXG SE 2.0mm x4 Stainless Steel 1.4 Ohm 3.5V 135mAh USB-C T…"
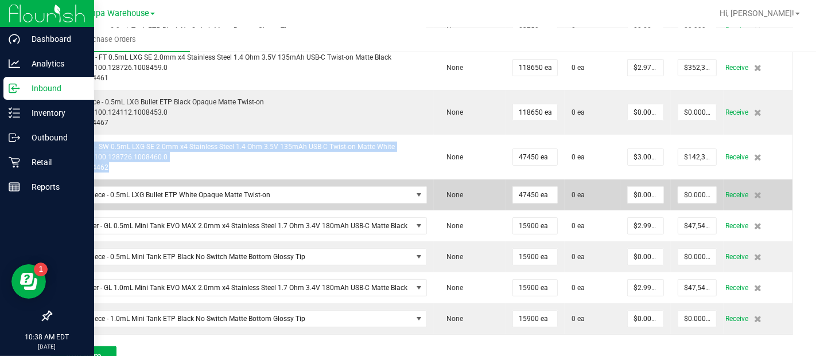
scroll to position [446, 0]
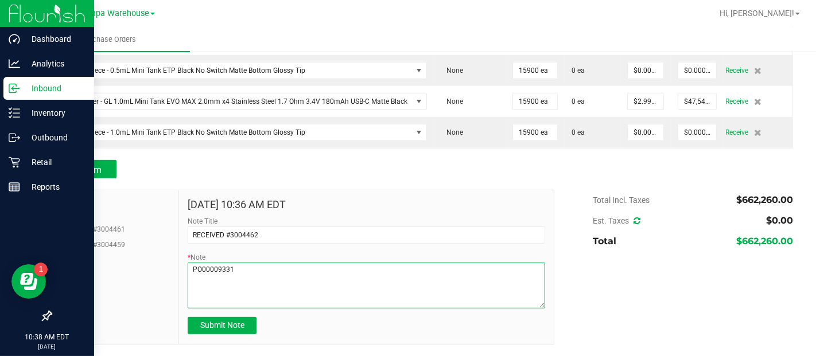
click at [224, 298] on textarea "* Note" at bounding box center [366, 286] width 357 height 46
paste textarea "Vape Pen - SW 0.5mL LXG SE 2.0mm x4 Stainless Steel 1.4 Ohm 3.5V 135mAh USB-C T…"
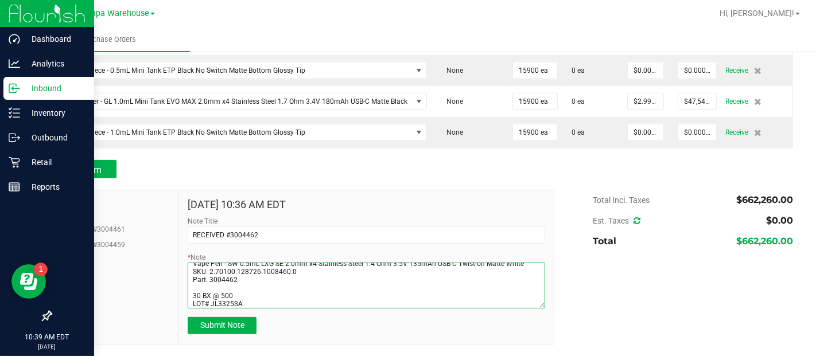
scroll to position [30, 0]
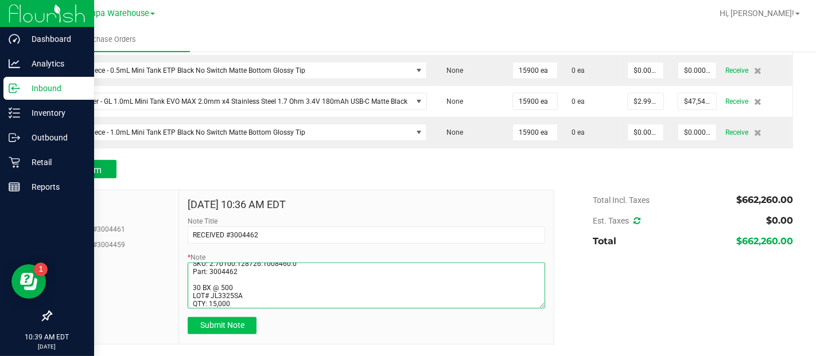
type textarea "PO00009331 Vape Pen - SW 0.5mL LXG SE 2.0mm x4 Stainless Steel 1.4 Ohm 3.5V 135…"
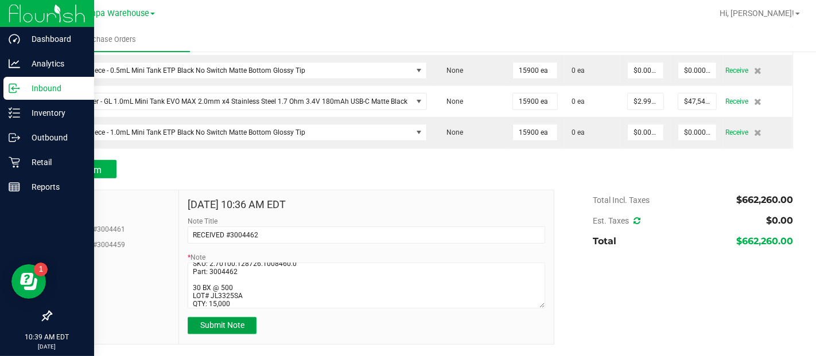
click at [226, 324] on span "Submit Note" at bounding box center [222, 325] width 44 height 9
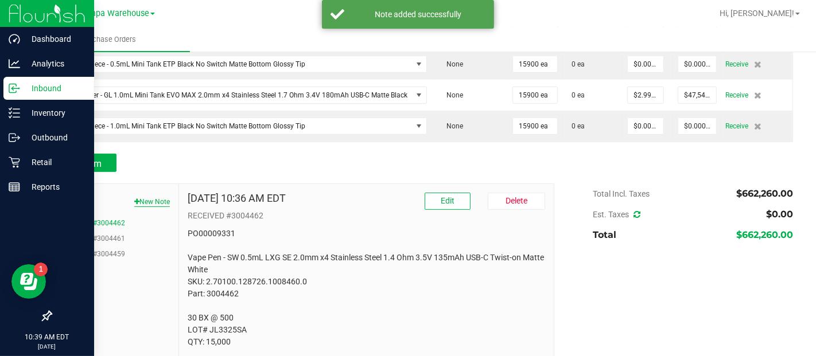
click at [149, 207] on button "New Note" at bounding box center [152, 202] width 36 height 10
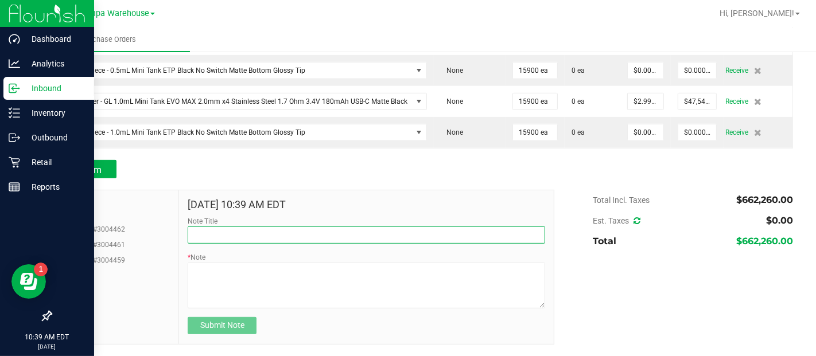
click at [207, 231] on input "Note Title" at bounding box center [366, 235] width 357 height 17
type input "RECEIVED #3004467"
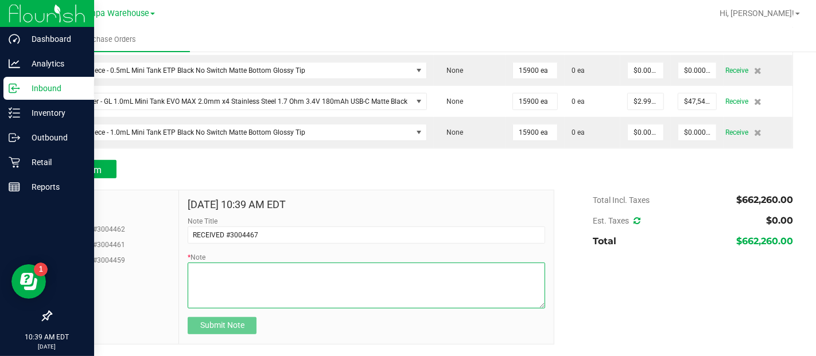
click at [225, 282] on textarea "* Note" at bounding box center [366, 286] width 357 height 46
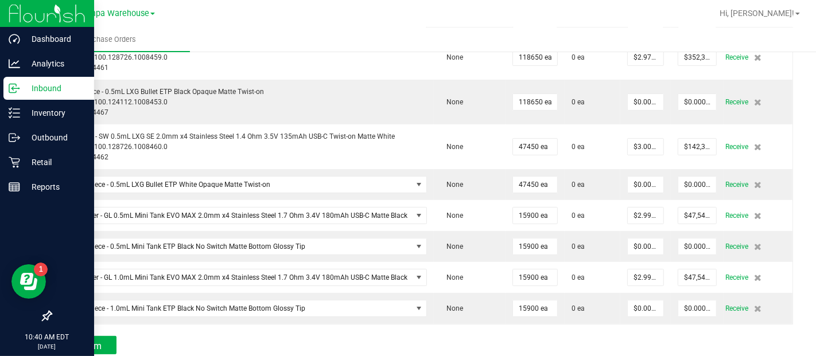
scroll to position [260, 0]
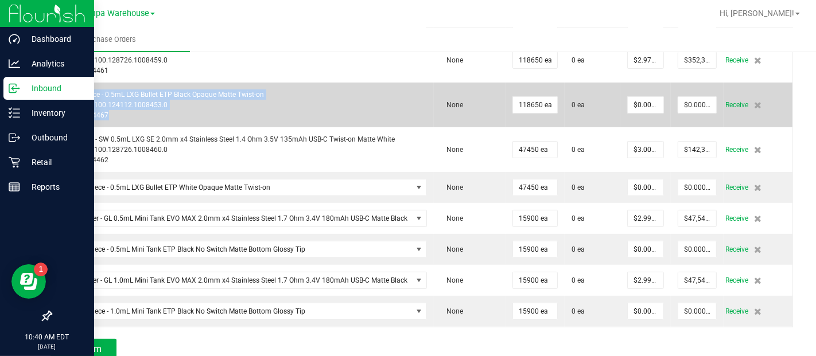
drag, startPoint x: 109, startPoint y: 122, endPoint x: 62, endPoint y: 99, distance: 52.6
click at [62, 99] on div "Mouthpiece - 0.5mL LXG Bullet ETP Black Opaque Matte Twist-on SKU: 2.70100.1241…" at bounding box center [243, 104] width 369 height 31
copy div "Mouthpiece - 0.5mL LXG Bullet ETP Black Opaque Matte Twist-on SKU: 2.70100.1241…"
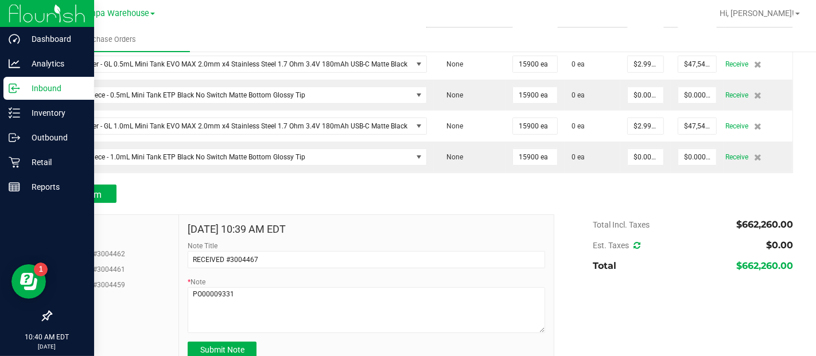
scroll to position [446, 0]
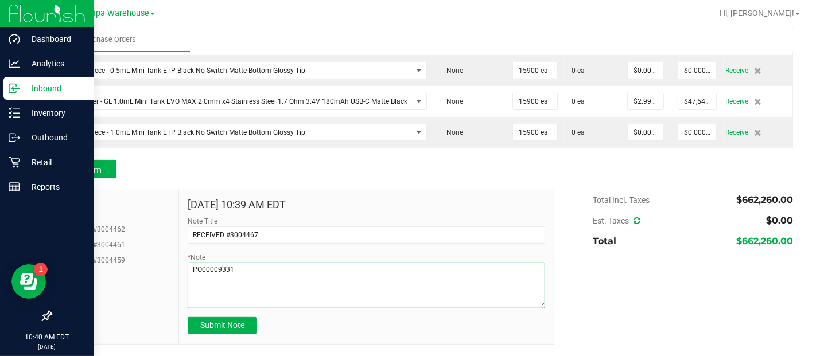
click at [237, 289] on textarea "* Note" at bounding box center [366, 286] width 357 height 46
paste textarea "Mouthpiece - 0.5mL LXG Bullet ETP Black Opaque Matte Twist-on SKU: 2.70100.1241…"
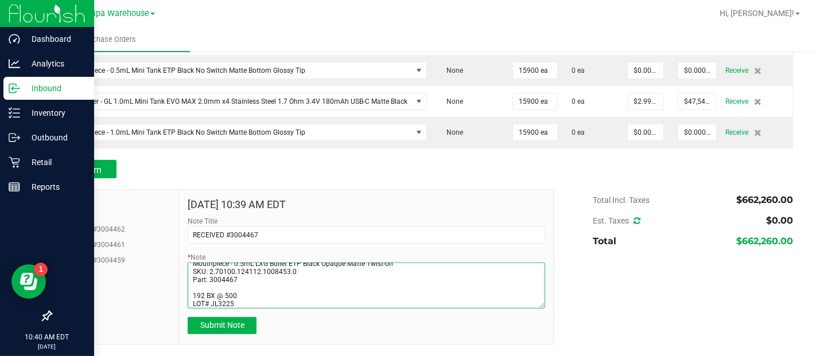
scroll to position [30, 0]
type textarea "PO00009331 Mouthpiece - 0.5mL LXG Bullet ETP Black Opaque Matte Twist-on SKU: 2…"
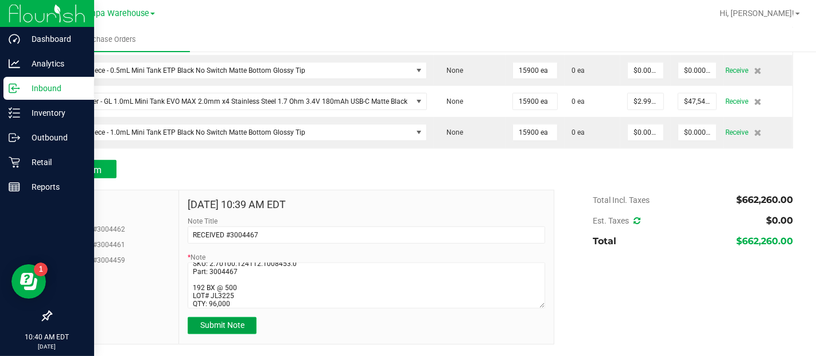
click at [231, 322] on span "Submit Note" at bounding box center [222, 325] width 44 height 9
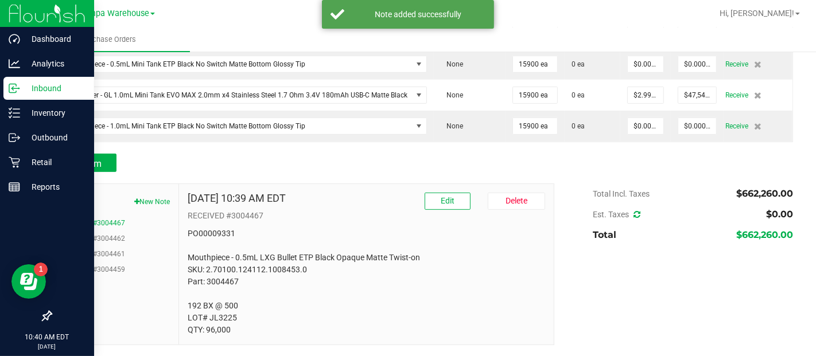
scroll to position [453, 0]
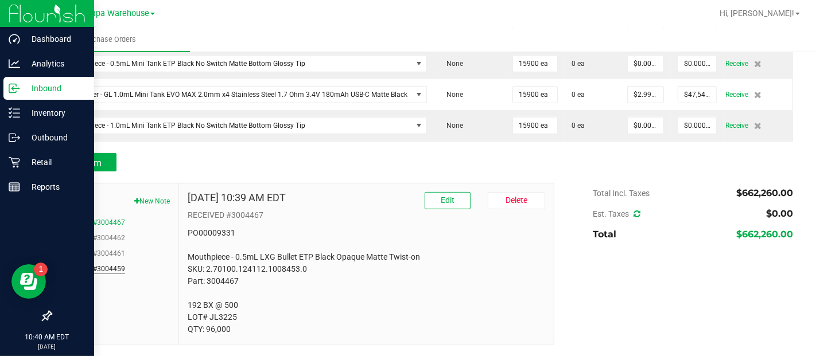
click at [98, 265] on button "RECEIVED #3004459" at bounding box center [92, 269] width 65 height 10
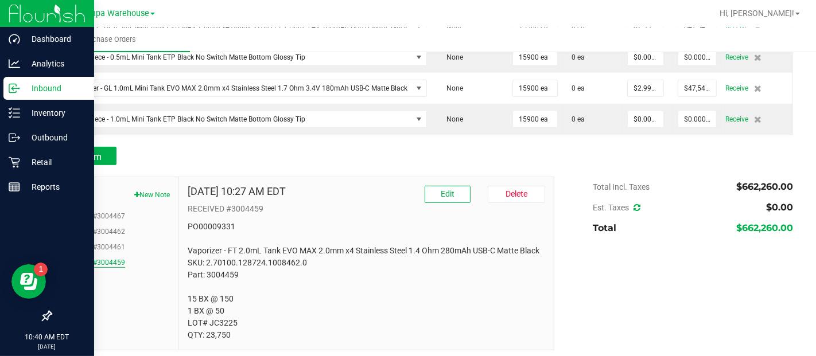
scroll to position [477, 0]
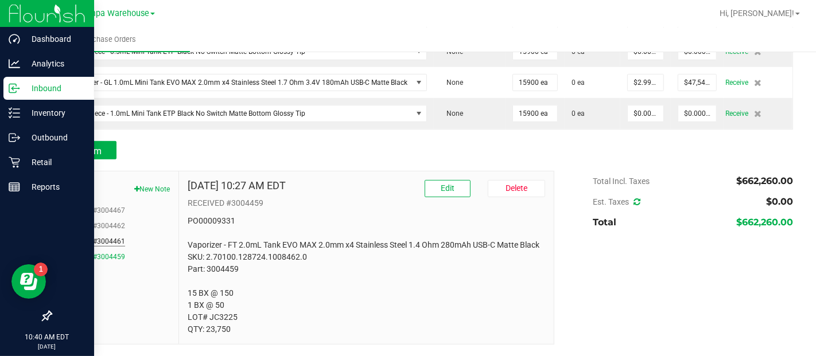
click at [95, 236] on button "RECEIVED #3004461" at bounding box center [92, 241] width 65 height 10
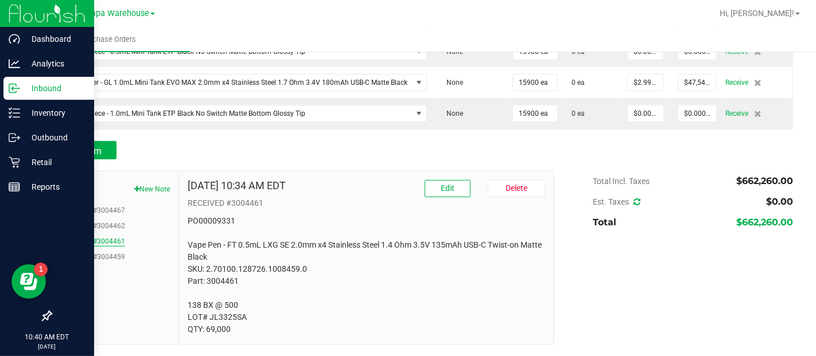
scroll to position [465, 0]
click at [95, 224] on button "RECEIVED #3004462" at bounding box center [92, 226] width 65 height 10
click at [95, 211] on button "RECEIVED #3004467" at bounding box center [92, 210] width 65 height 10
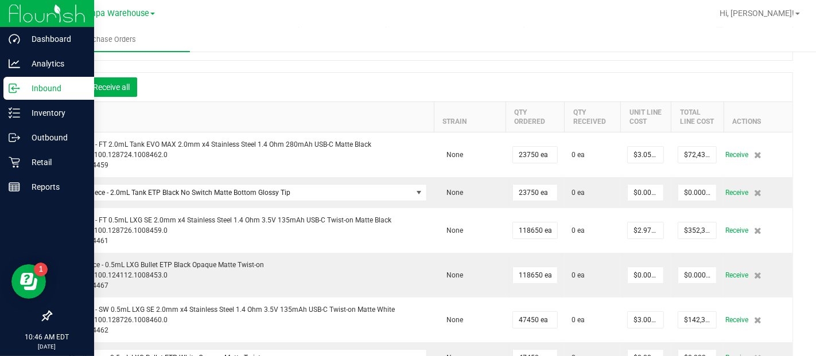
scroll to position [0, 0]
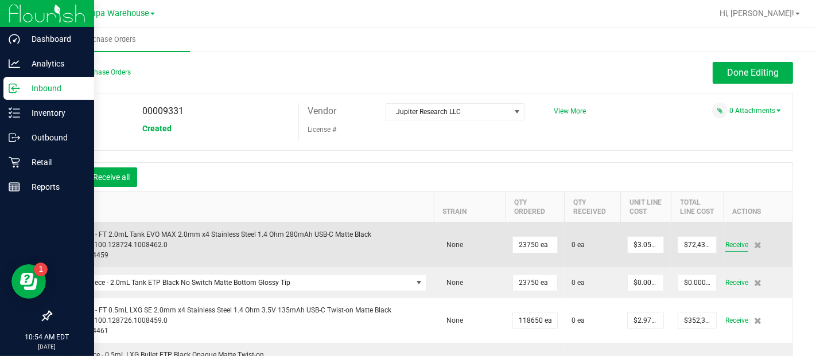
click at [730, 252] on span "Receive" at bounding box center [736, 245] width 23 height 14
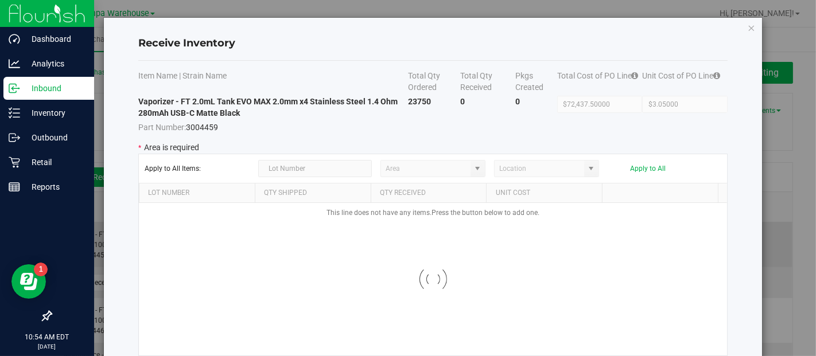
type input "State Pantry 1"
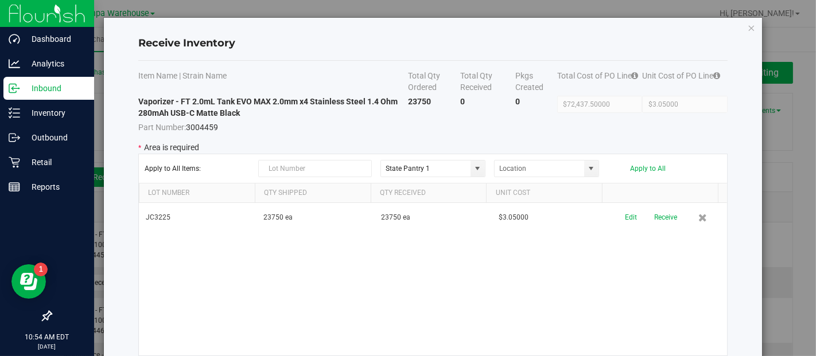
scroll to position [30, 0]
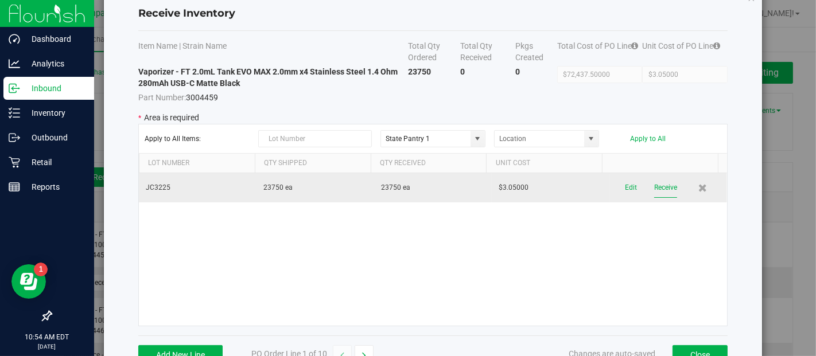
click at [654, 185] on button "Receive" at bounding box center [665, 188] width 23 height 20
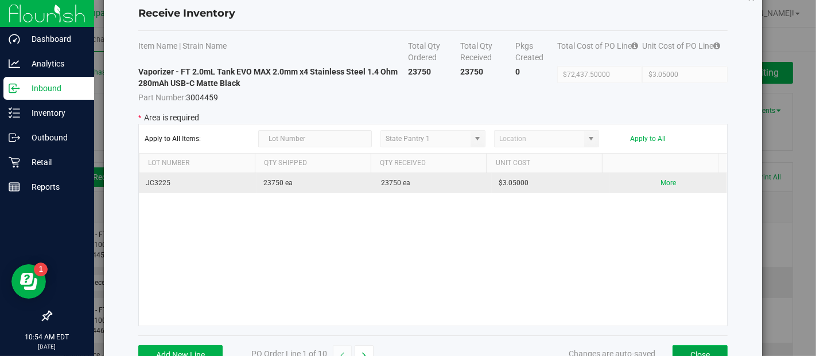
click at [691, 355] on button "Close" at bounding box center [699, 355] width 55 height 20
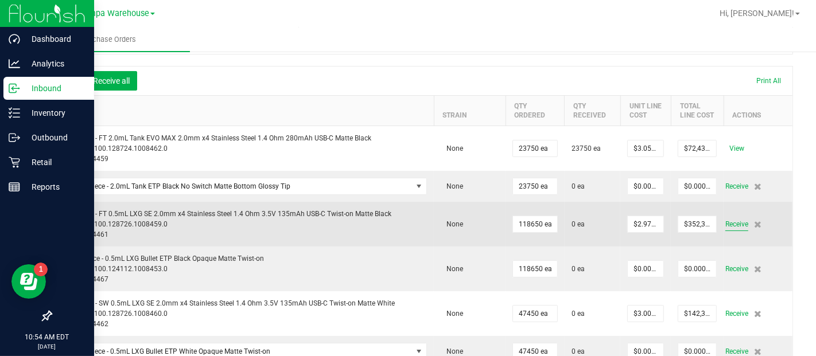
scroll to position [105, 0]
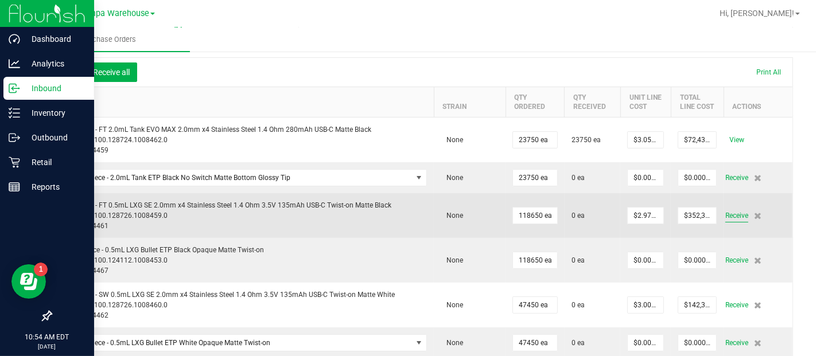
click at [726, 223] on span "Receive" at bounding box center [736, 216] width 23 height 14
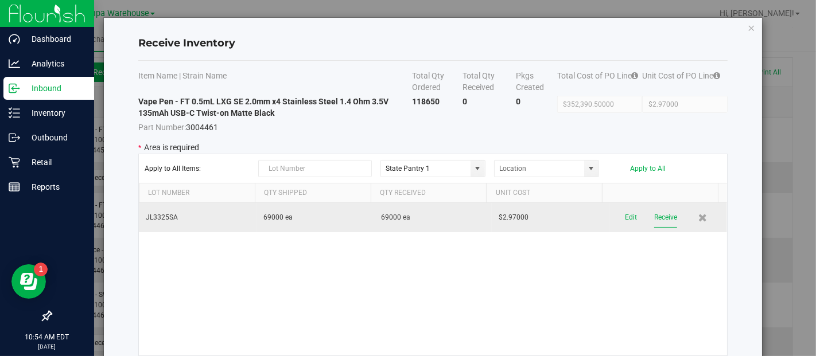
click at [654, 213] on button "Receive" at bounding box center [665, 218] width 23 height 20
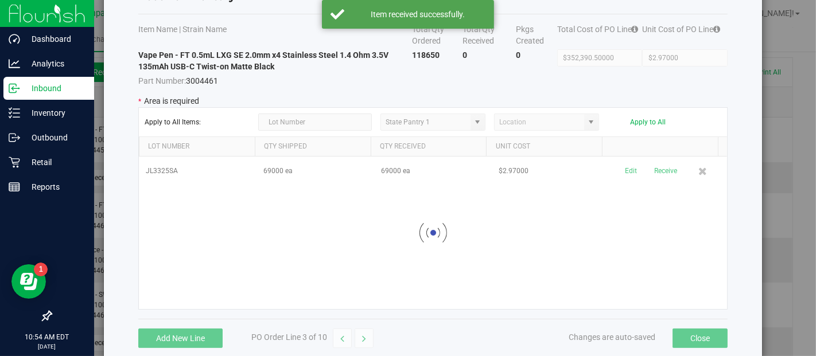
scroll to position [47, 0]
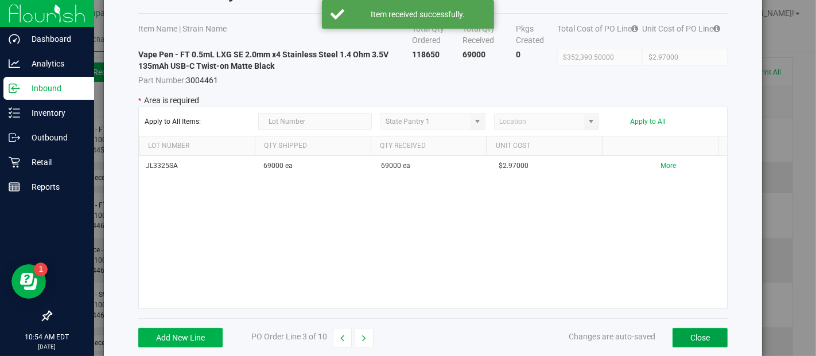
click at [712, 336] on button "Close" at bounding box center [699, 338] width 55 height 20
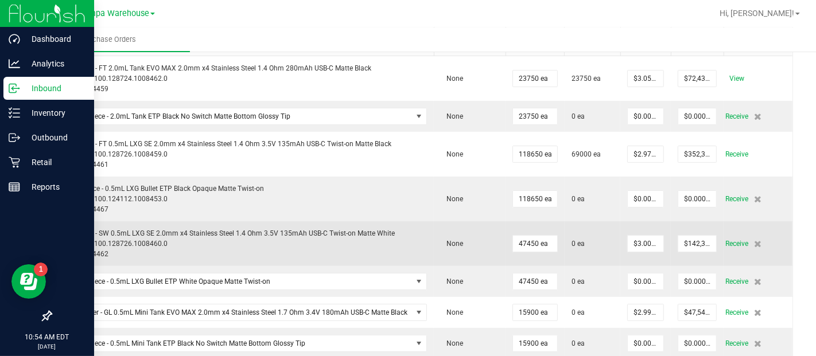
scroll to position [165, 0]
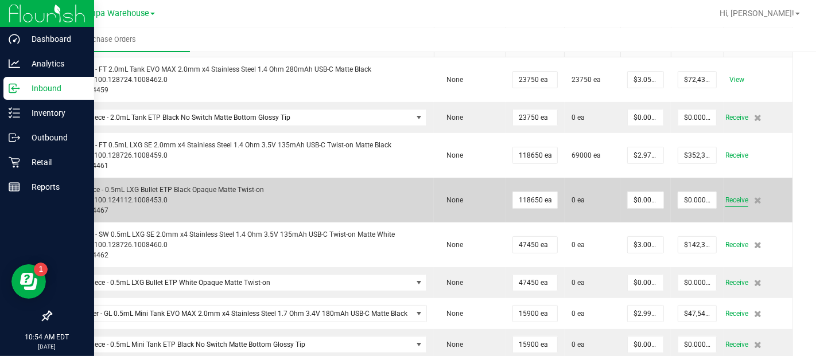
click at [731, 207] on span "Receive" at bounding box center [736, 200] width 23 height 14
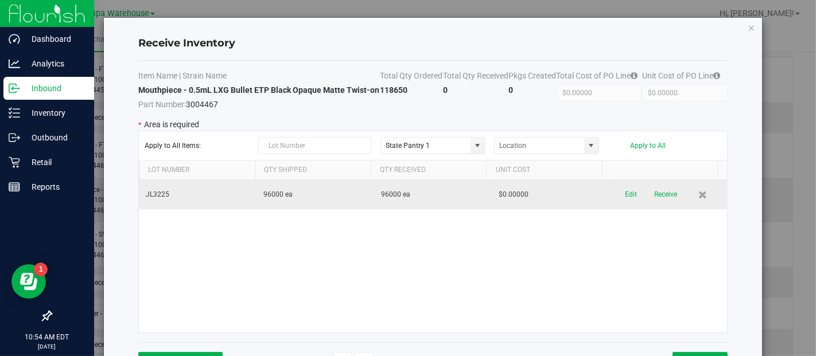
click at [660, 205] on button "Receive" at bounding box center [665, 195] width 23 height 20
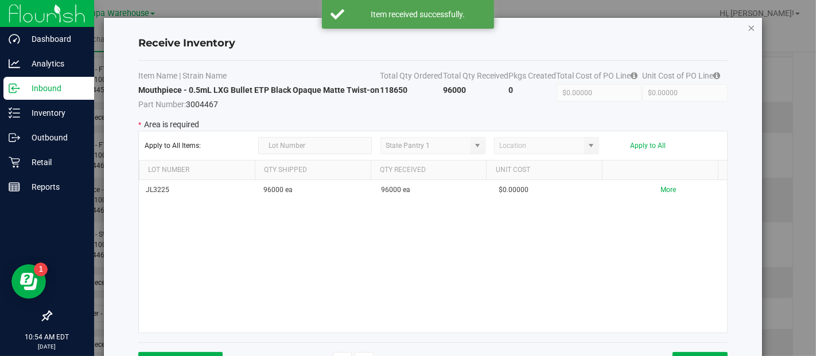
click at [747, 21] on icon "Close modal" at bounding box center [751, 28] width 8 height 14
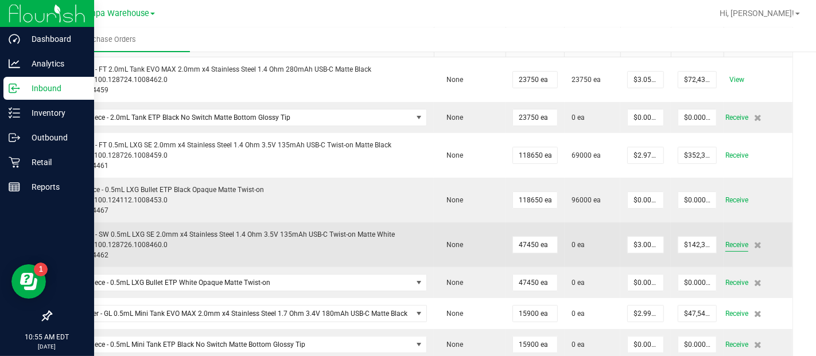
click at [725, 248] on span "Receive" at bounding box center [736, 245] width 23 height 14
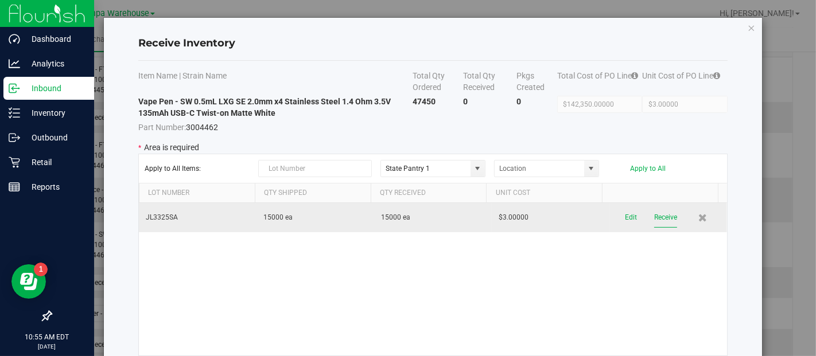
click at [654, 216] on button "Receive" at bounding box center [665, 218] width 23 height 20
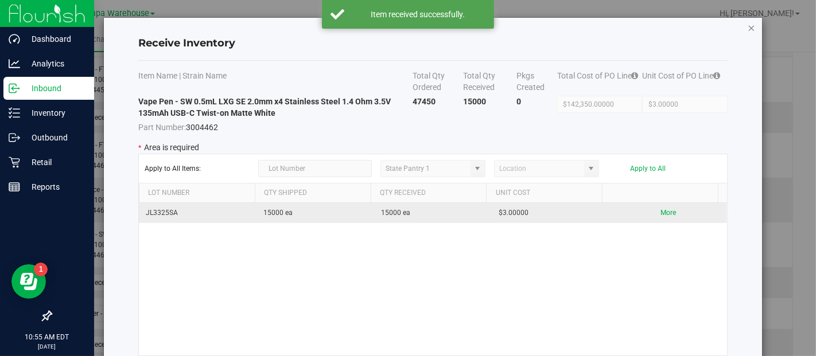
click at [747, 28] on icon "Close modal" at bounding box center [751, 28] width 8 height 14
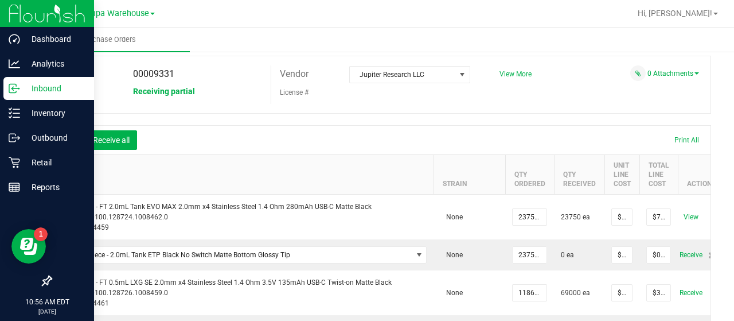
scroll to position [37, 0]
drag, startPoint x: 325, startPoint y: 16, endPoint x: 392, endPoint y: 124, distance: 127.5
click at [392, 124] on div at bounding box center [380, 119] width 661 height 11
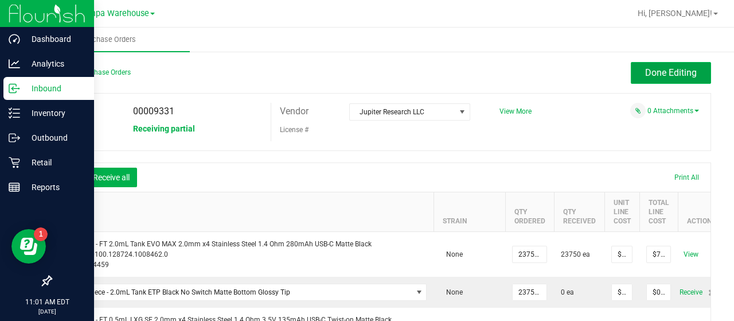
click at [660, 68] on span "Done Editing" at bounding box center [671, 72] width 52 height 11
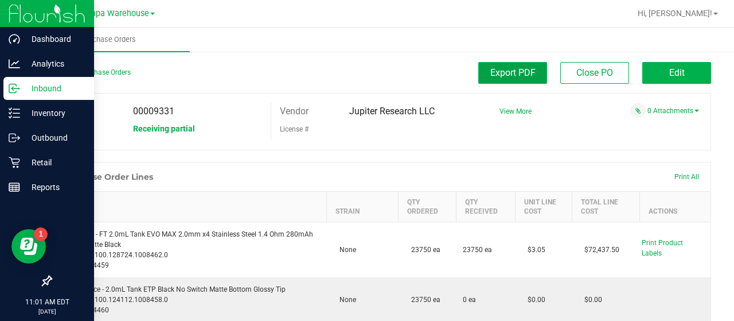
drag, startPoint x: 515, startPoint y: 74, endPoint x: 490, endPoint y: 75, distance: 24.1
click at [490, 75] on span "Export PDF" at bounding box center [512, 72] width 45 height 11
